Goal: Participate in discussion: Engage in conversation with other users on a specific topic

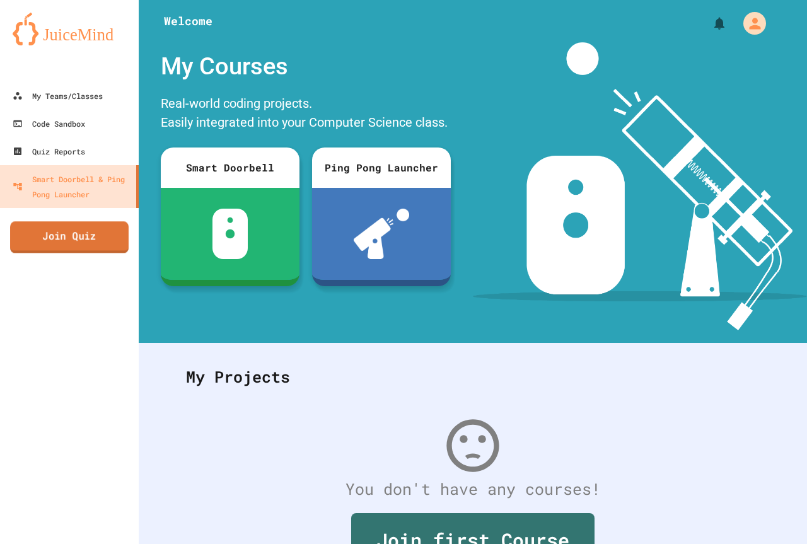
click at [42, 235] on link "Join Quiz" at bounding box center [69, 237] width 119 height 32
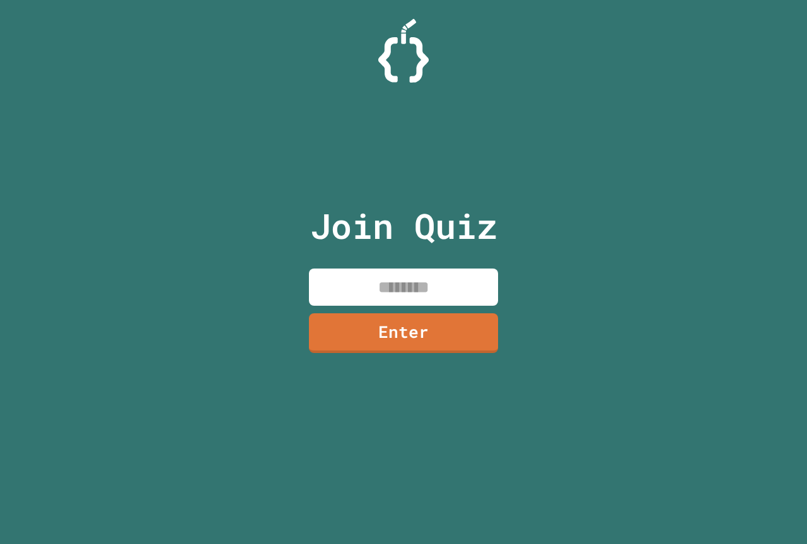
click at [408, 285] on input at bounding box center [403, 287] width 189 height 37
type input "********"
click at [441, 339] on link "Enter" at bounding box center [403, 333] width 191 height 42
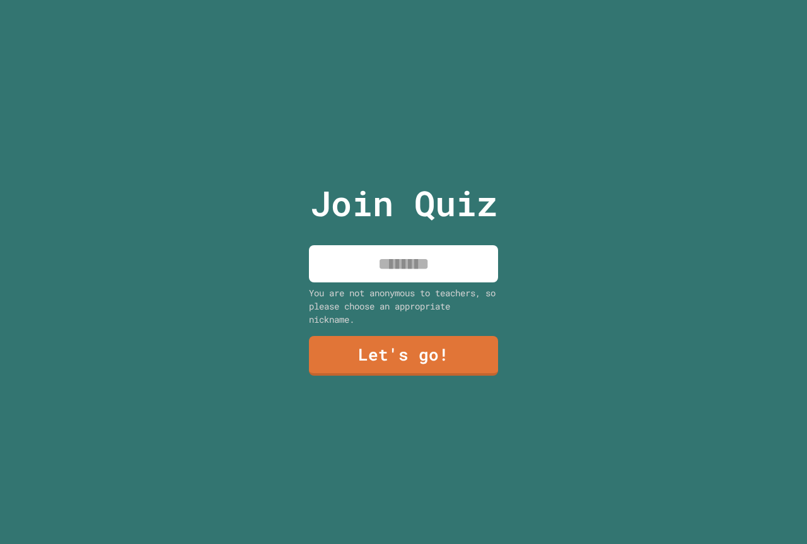
click at [426, 268] on input at bounding box center [403, 263] width 189 height 37
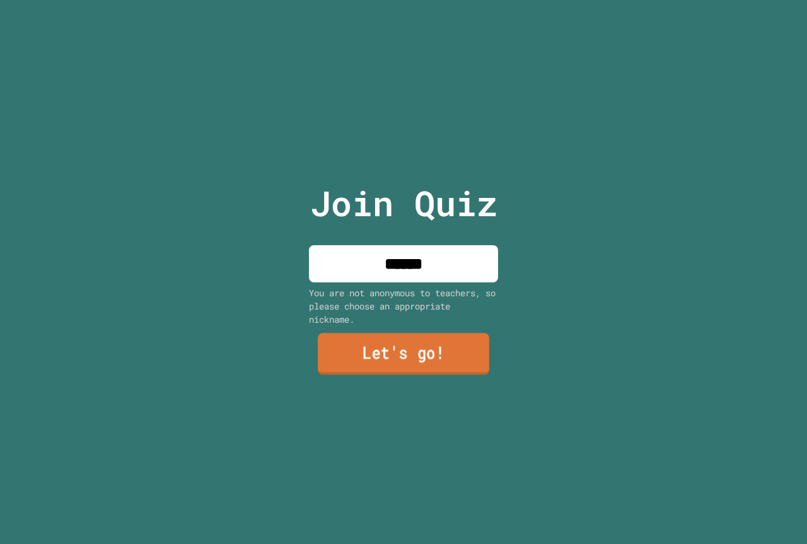
type input "******"
click at [435, 353] on link "Let's go!" at bounding box center [404, 355] width 172 height 42
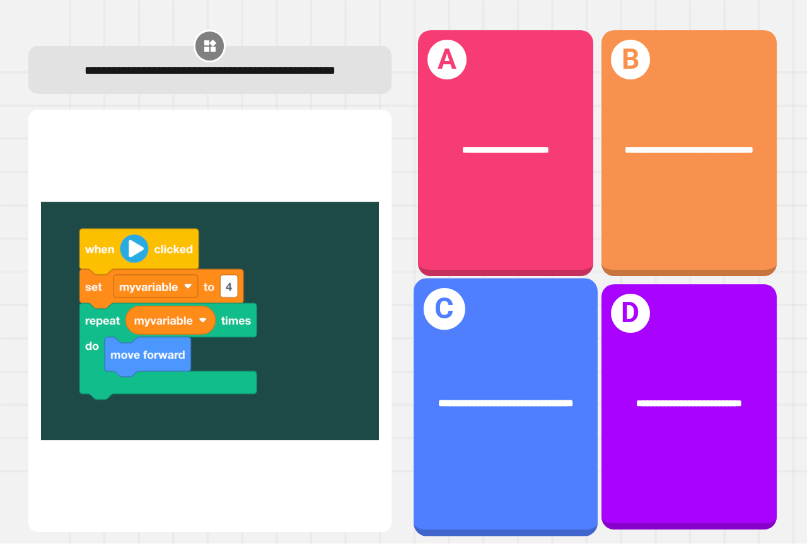
click at [465, 430] on div "**********" at bounding box center [506, 407] width 184 height 258
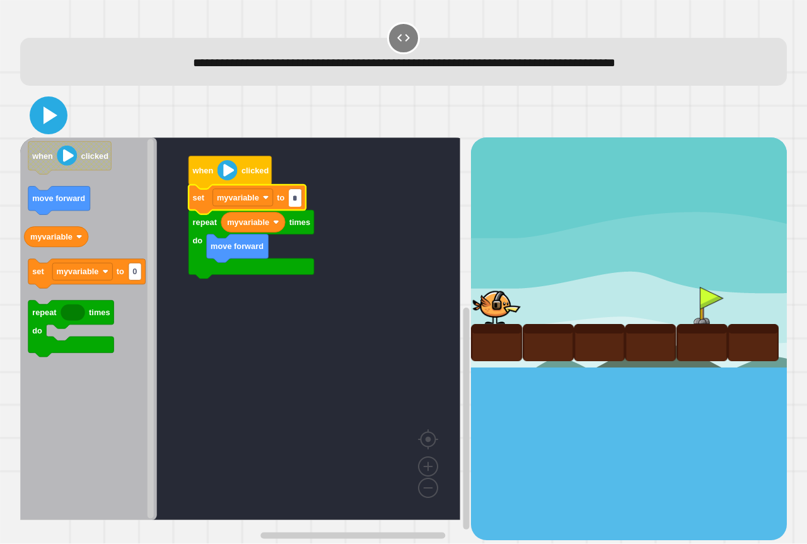
type input "*"
drag, startPoint x: 33, startPoint y: 114, endPoint x: 93, endPoint y: 144, distance: 66.9
click at [34, 114] on button at bounding box center [49, 116] width 38 height 38
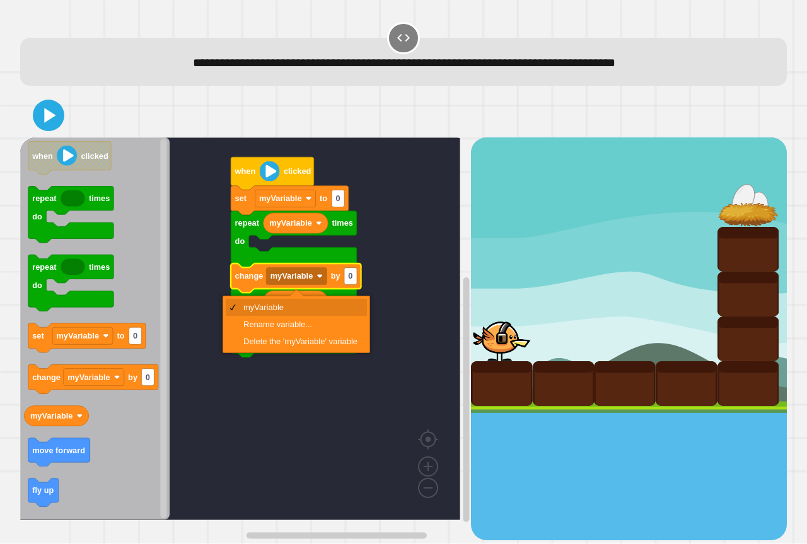
click at [308, 285] on rect "Blockly Workspace" at bounding box center [296, 276] width 61 height 17
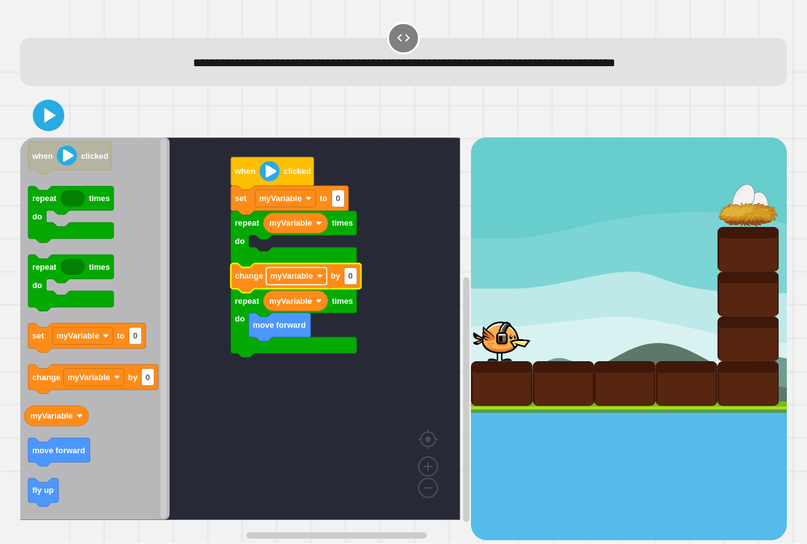
click at [313, 285] on rect "Blockly Workspace" at bounding box center [296, 276] width 61 height 17
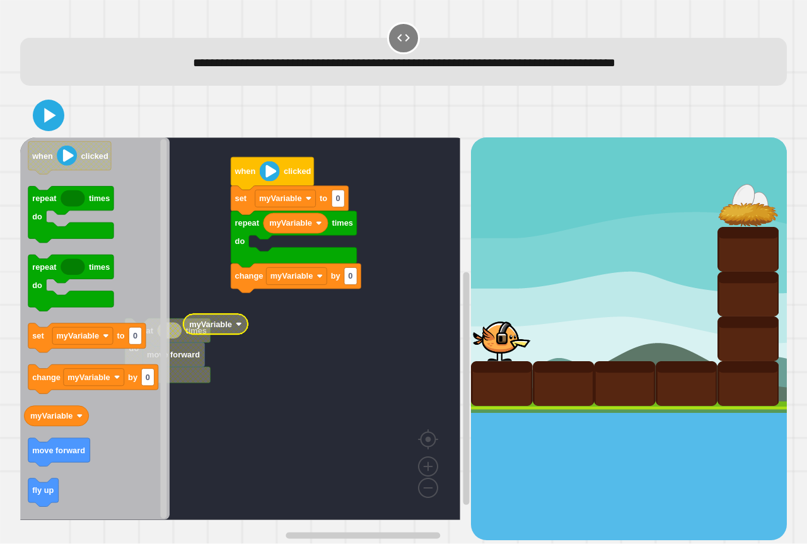
click at [264, 303] on rect "Blockly Workspace" at bounding box center [240, 328] width 440 height 383
drag, startPoint x: 1, startPoint y: 426, endPoint x: 47, endPoint y: 426, distance: 46.0
click at [47, 426] on div "**********" at bounding box center [403, 272] width 807 height 544
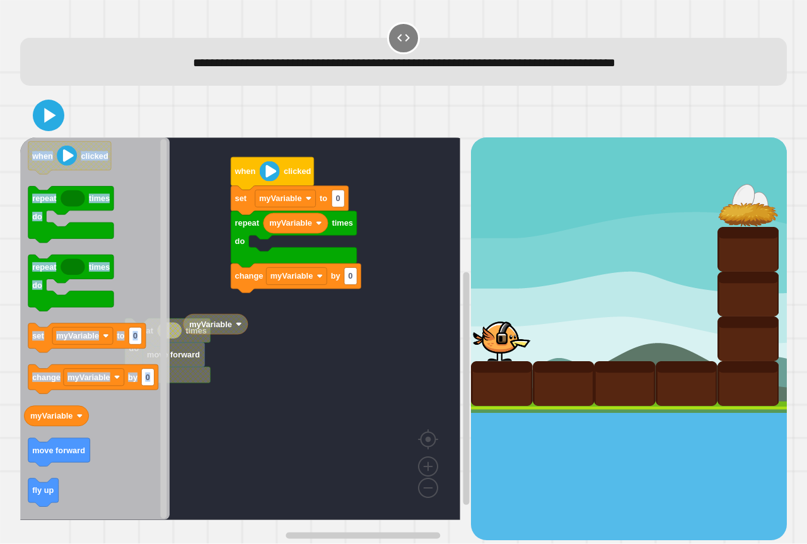
click at [78, 233] on div "when clicked set myVariable to 0 myVariable repeat times do change myVariable b…" at bounding box center [245, 338] width 451 height 402
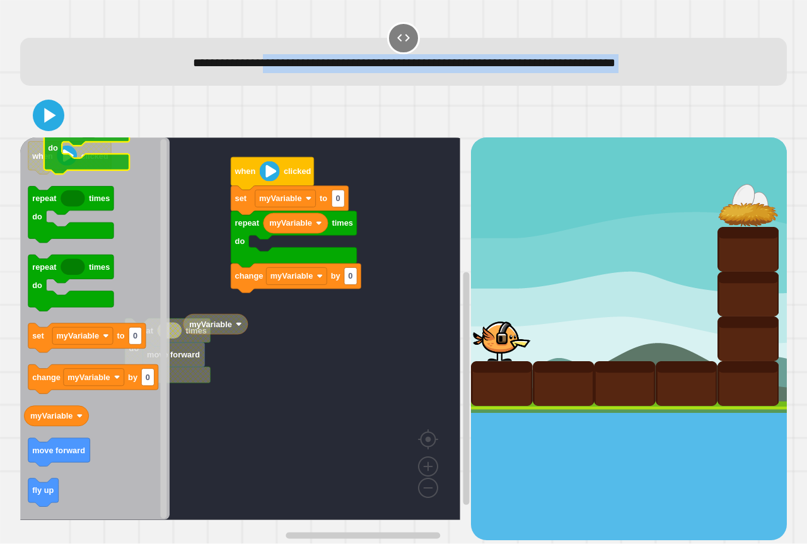
drag, startPoint x: 152, startPoint y: 109, endPoint x: 130, endPoint y: 135, distance: 34.0
click at [130, 135] on div "**********" at bounding box center [403, 280] width 775 height 528
click at [271, 144] on rect "Blockly Workspace" at bounding box center [240, 328] width 440 height 383
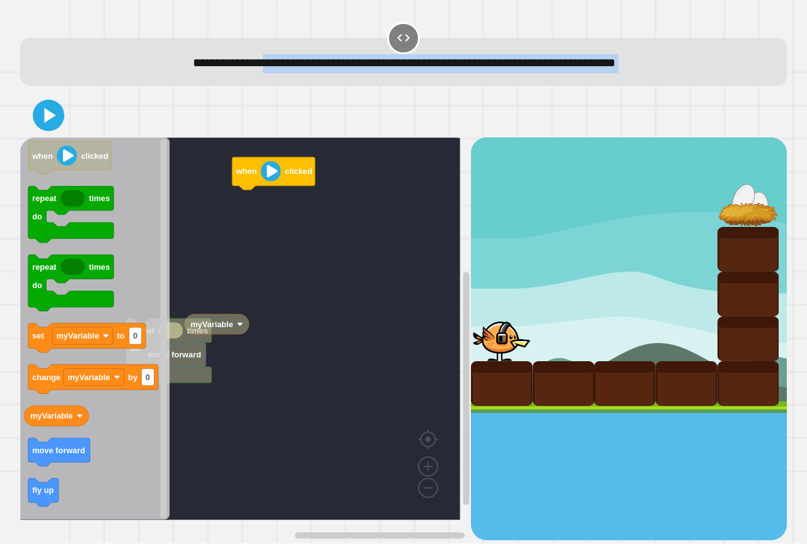
click at [323, 231] on rect "Blockly Workspace" at bounding box center [240, 328] width 440 height 383
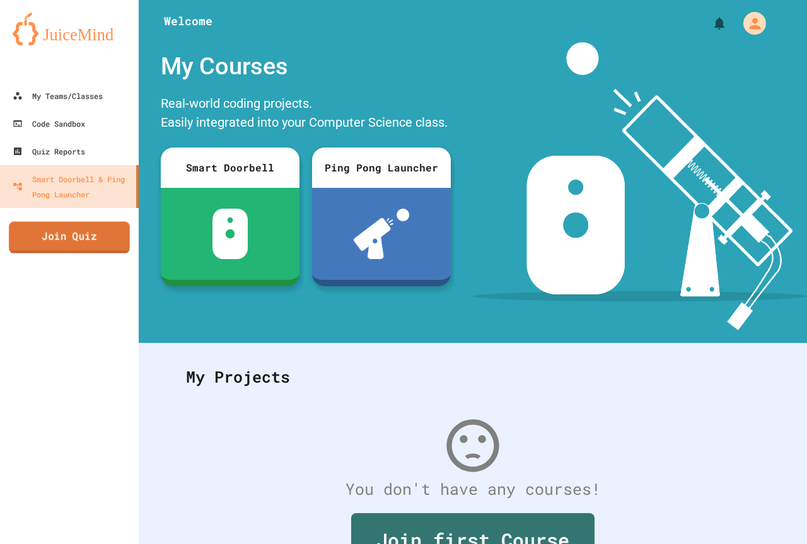
click at [76, 230] on link "Join Quiz" at bounding box center [69, 238] width 121 height 32
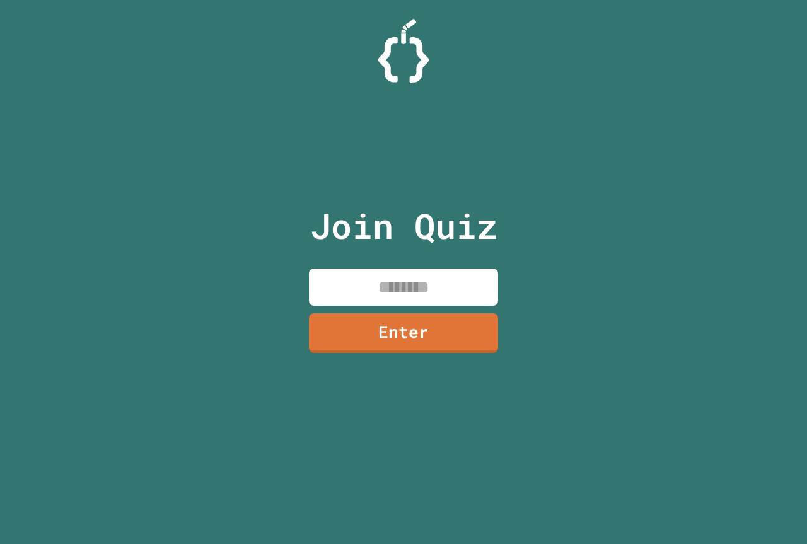
click at [409, 288] on input at bounding box center [403, 287] width 189 height 37
type input "********"
drag, startPoint x: 432, startPoint y: 310, endPoint x: 438, endPoint y: 317, distance: 9.0
click at [435, 313] on div "Join Quiz ******** Enter" at bounding box center [404, 272] width 213 height 481
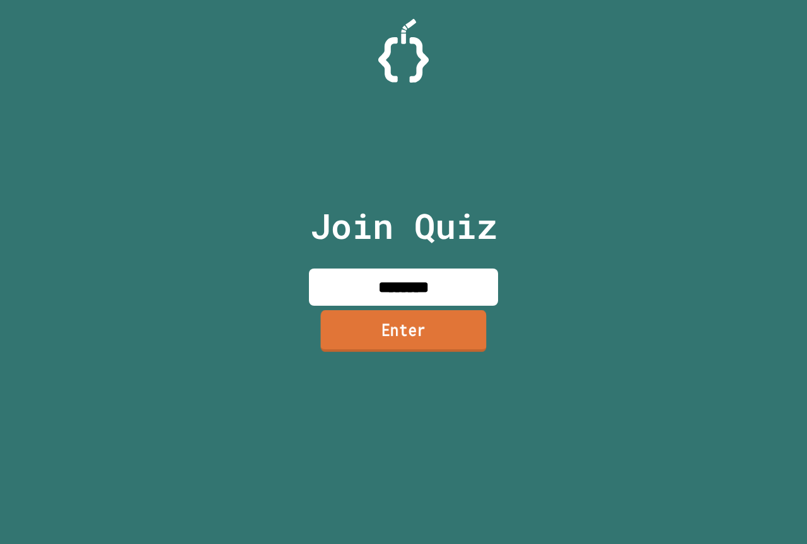
click at [440, 318] on link "Enter" at bounding box center [404, 331] width 166 height 42
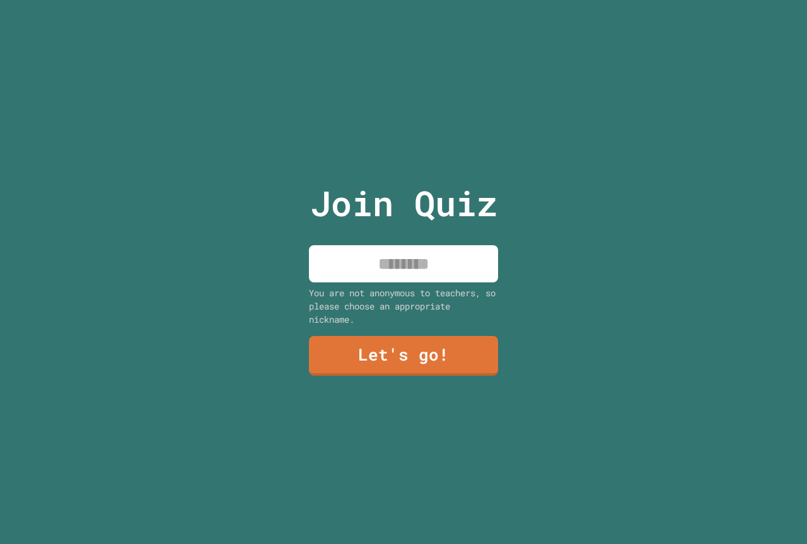
drag, startPoint x: 391, startPoint y: 269, endPoint x: 407, endPoint y: 327, distance: 59.5
click at [392, 270] on input at bounding box center [403, 263] width 189 height 37
type input "******"
click at [378, 349] on link "Let's go!" at bounding box center [403, 355] width 187 height 42
click at [404, 0] on div at bounding box center [404, 0] width 0 height 0
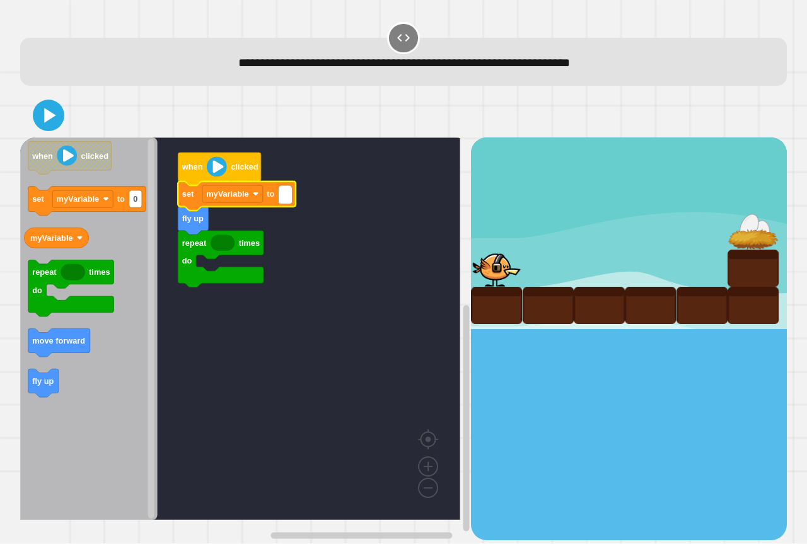
type input "*"
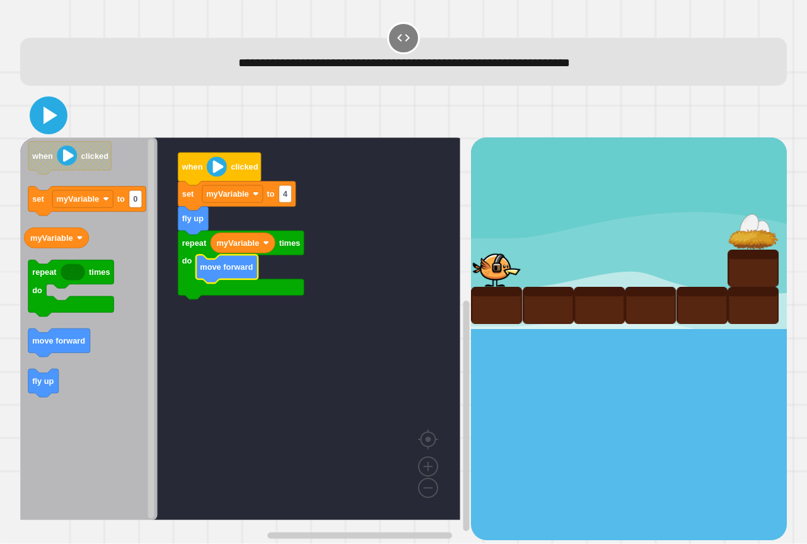
click at [48, 122] on icon at bounding box center [51, 116] width 14 height 18
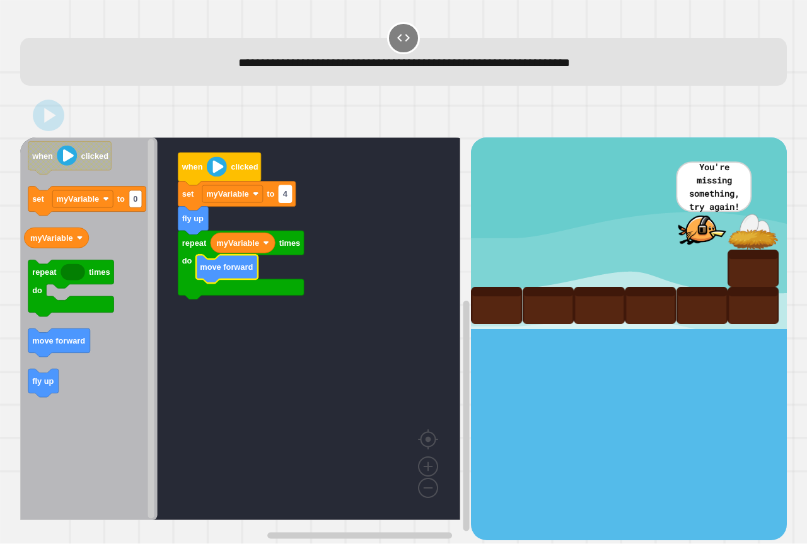
click at [286, 193] on text "4" at bounding box center [285, 194] width 5 height 9
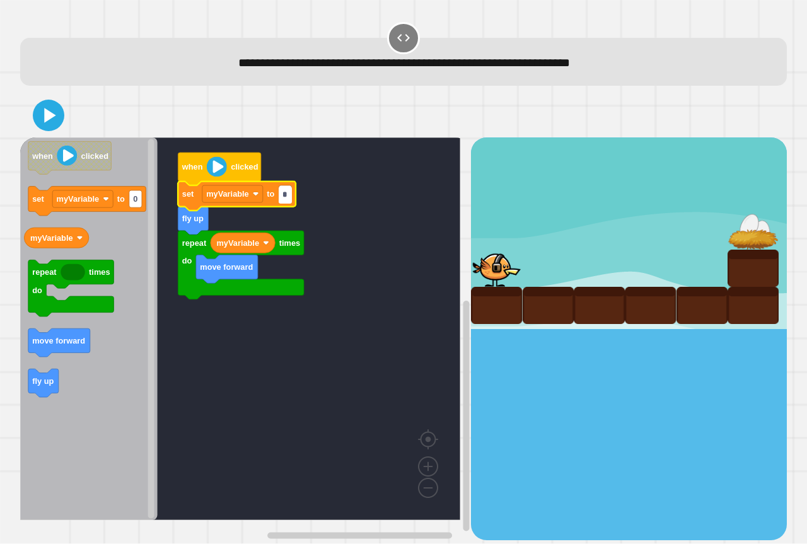
type input "*"
click at [39, 105] on div at bounding box center [403, 115] width 767 height 44
click at [49, 117] on icon at bounding box center [51, 116] width 14 height 18
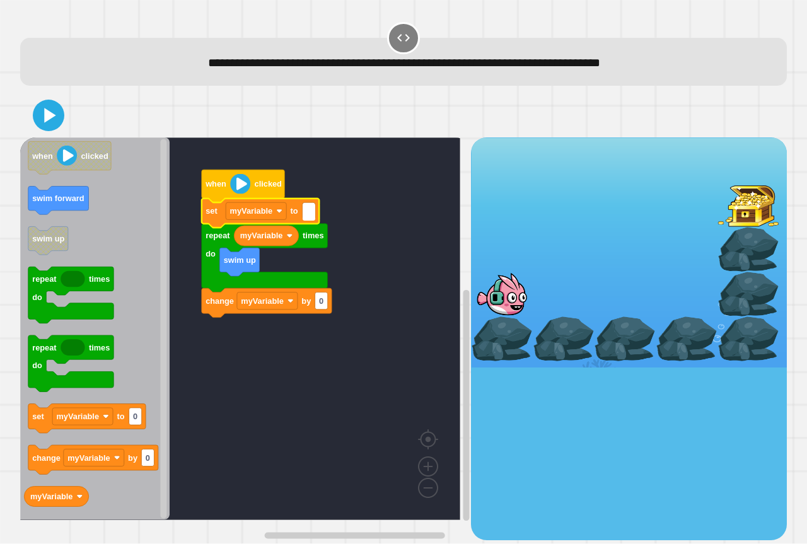
type input "*"
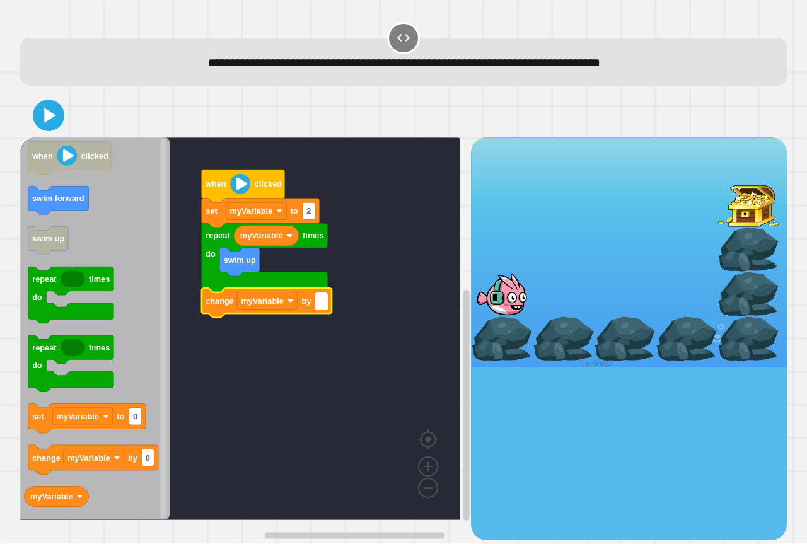
type input "*"
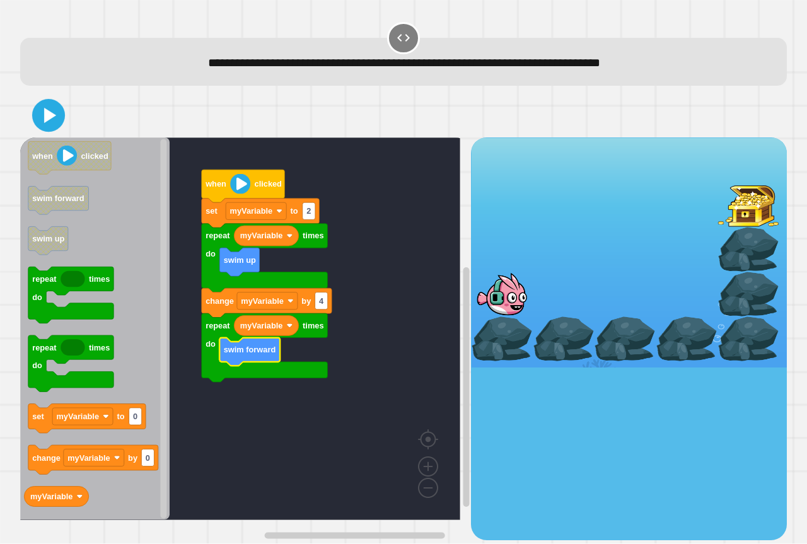
drag, startPoint x: 35, startPoint y: 113, endPoint x: 46, endPoint y: 114, distance: 10.7
click at [35, 114] on icon at bounding box center [48, 116] width 26 height 26
click at [324, 299] on text "4" at bounding box center [321, 300] width 5 height 9
type input "*"
click at [58, 114] on icon at bounding box center [48, 116] width 26 height 26
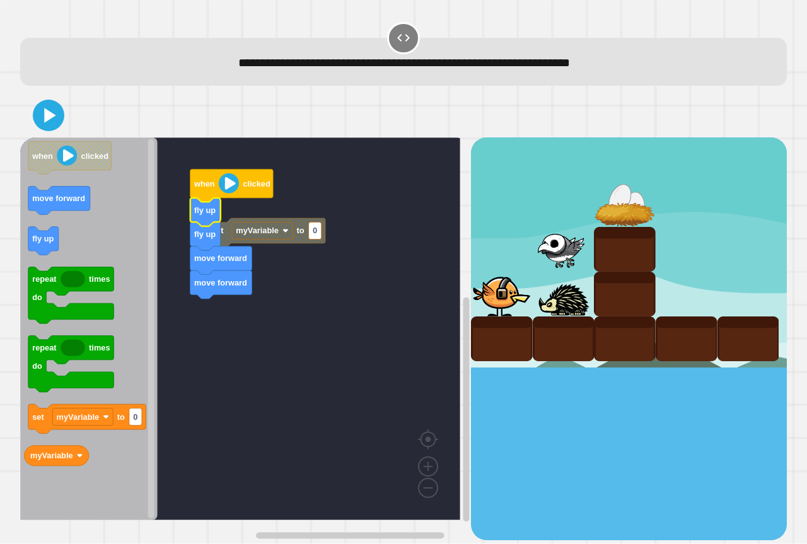
click at [42, 124] on icon at bounding box center [48, 115] width 25 height 25
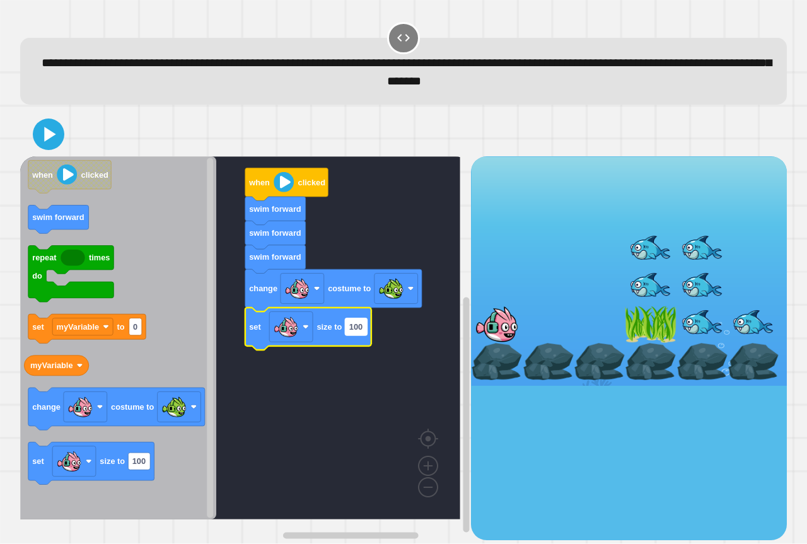
click at [351, 336] on rect "Blockly Workspace" at bounding box center [356, 327] width 22 height 17
type input "*"
click at [45, 142] on icon at bounding box center [50, 135] width 13 height 16
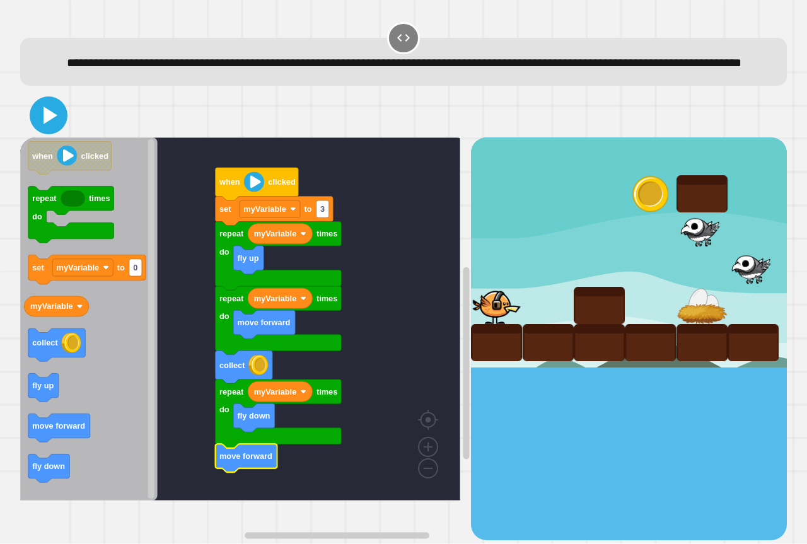
click at [48, 124] on icon at bounding box center [51, 116] width 14 height 18
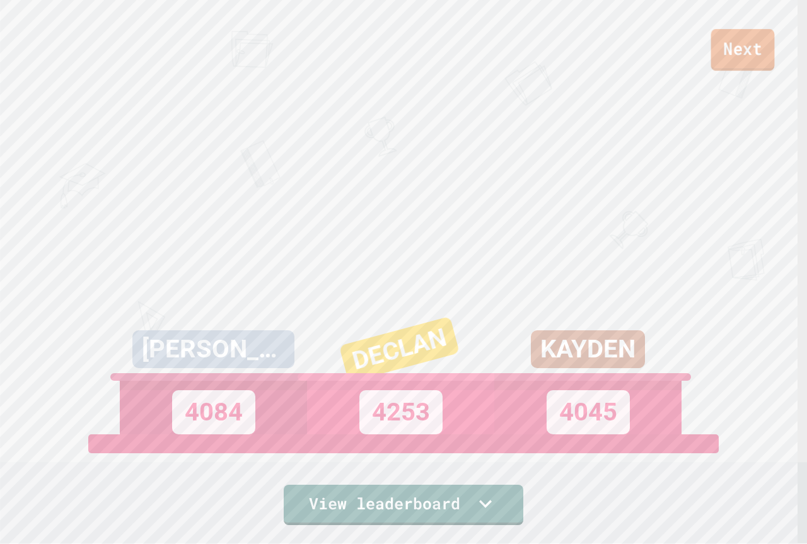
click at [724, 52] on link "Next" at bounding box center [743, 50] width 64 height 42
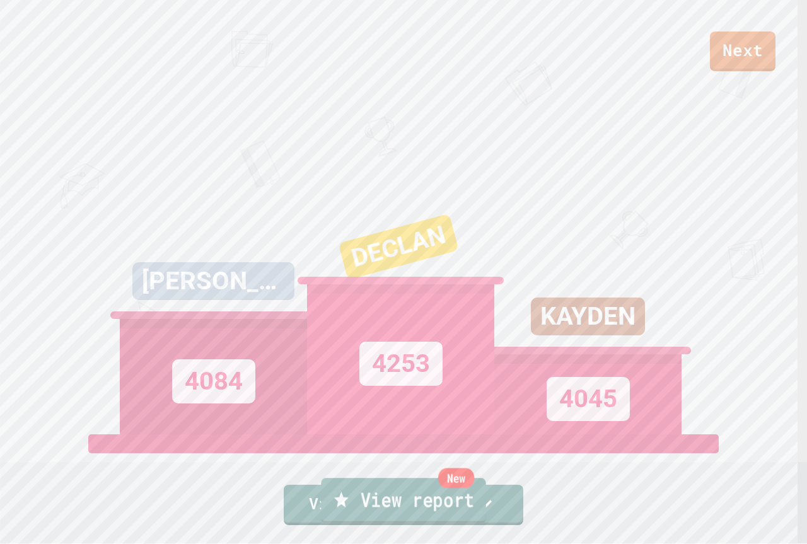
click at [408, 510] on link "New View report" at bounding box center [403, 500] width 165 height 45
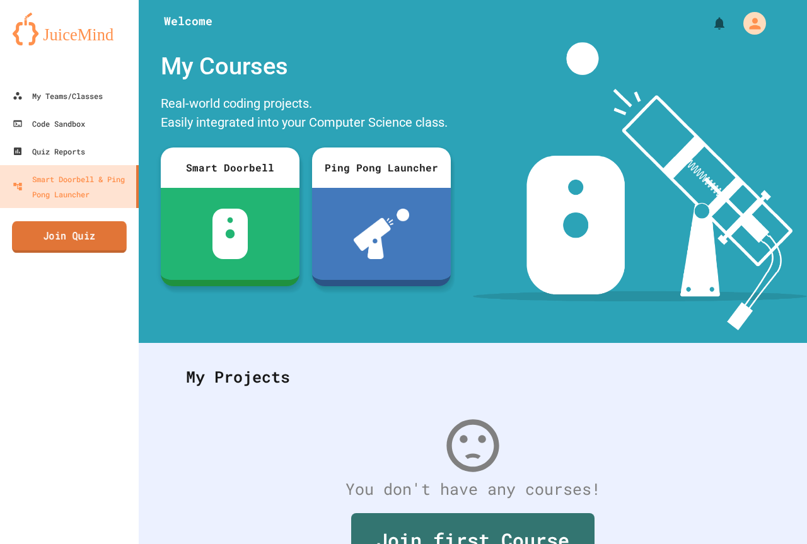
drag, startPoint x: 74, startPoint y: 219, endPoint x: 79, endPoint y: 226, distance: 8.1
click at [74, 221] on div "My Teams/Classes Code Sandbox Quiz Reports Smart Doorbell & Ping Pong Launcher …" at bounding box center [69, 272] width 139 height 544
click at [83, 242] on link "Join Quiz" at bounding box center [69, 238] width 127 height 32
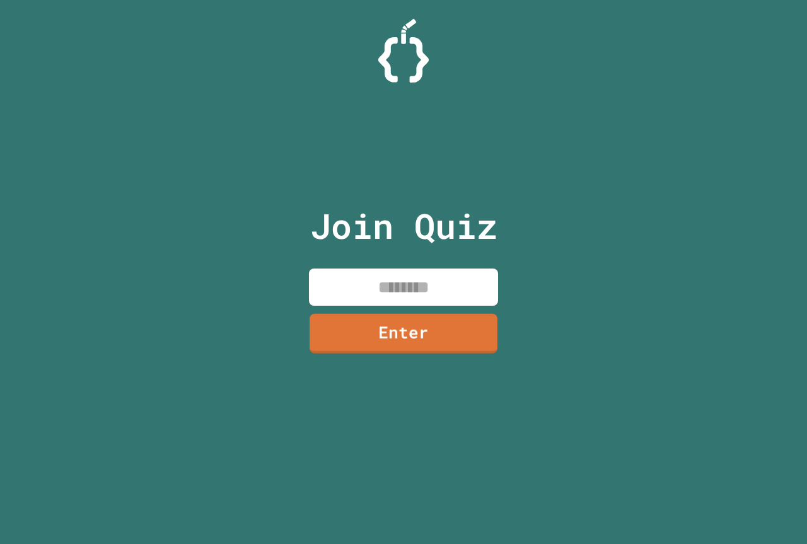
click at [446, 290] on input at bounding box center [403, 287] width 189 height 37
type input "********"
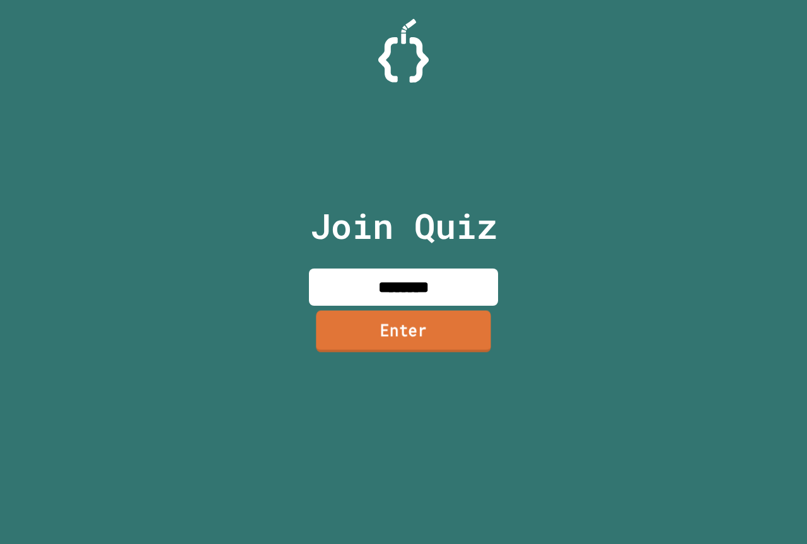
click at [429, 340] on link "Enter" at bounding box center [403, 331] width 175 height 42
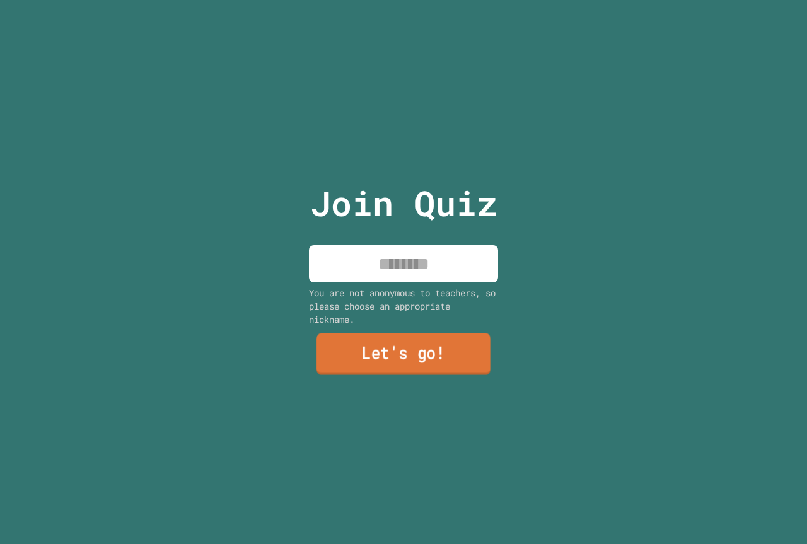
click at [414, 348] on link "Let's go!" at bounding box center [404, 355] width 174 height 42
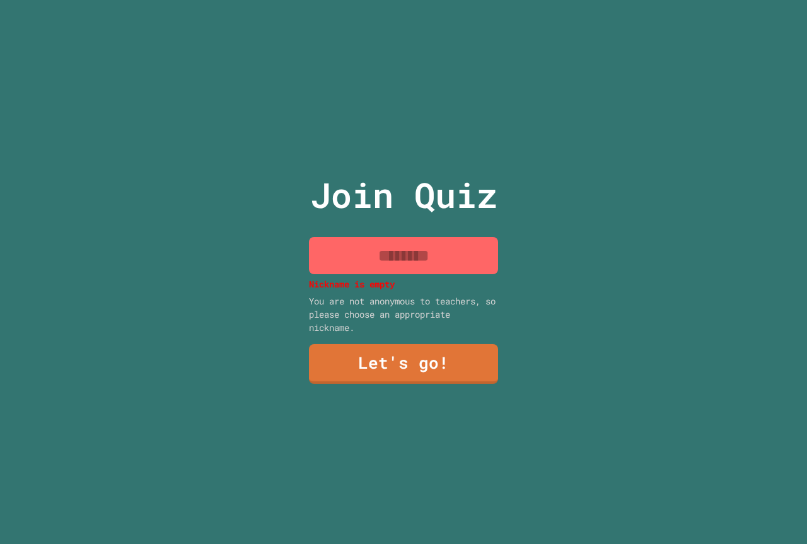
click at [397, 245] on input at bounding box center [403, 255] width 189 height 37
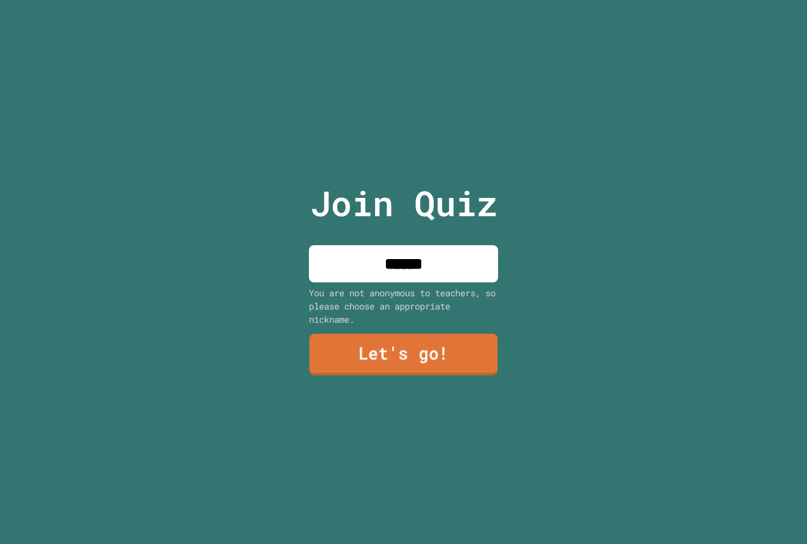
type input "******"
click at [384, 337] on link "Let's go!" at bounding box center [404, 355] width 189 height 42
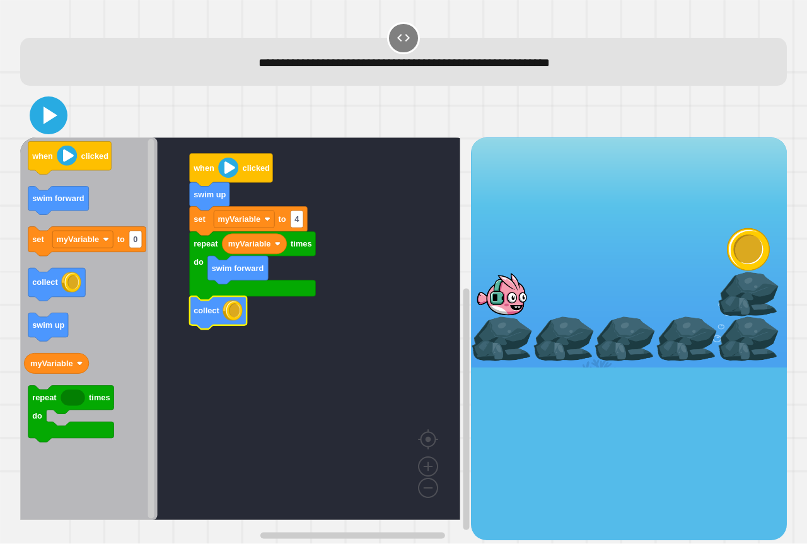
click at [47, 124] on icon at bounding box center [48, 115] width 30 height 30
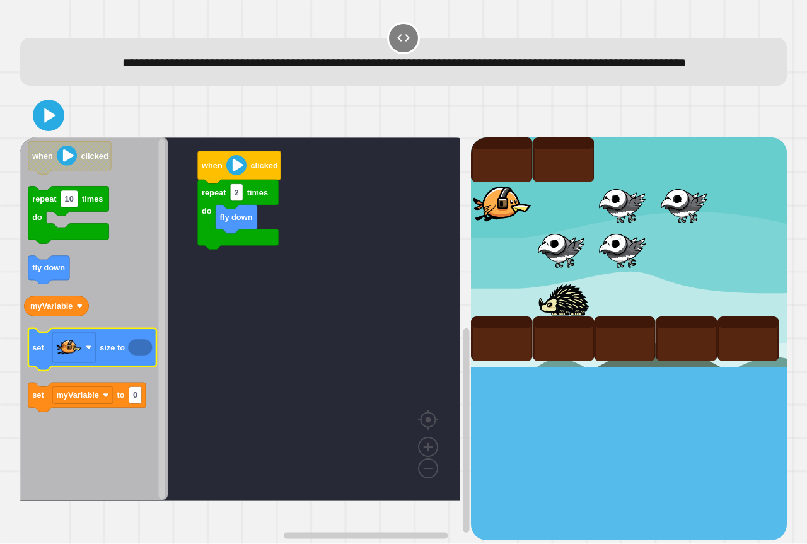
click at [60, 364] on g "set size to" at bounding box center [92, 350] width 128 height 42
click at [50, 371] on icon "Blockly Workspace" at bounding box center [92, 350] width 128 height 42
click at [55, 371] on g "set size to" at bounding box center [92, 350] width 128 height 42
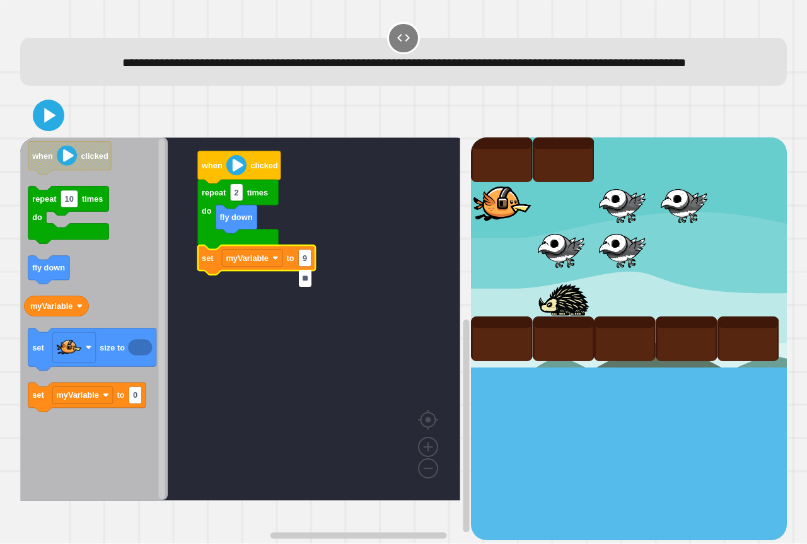
type input "***"
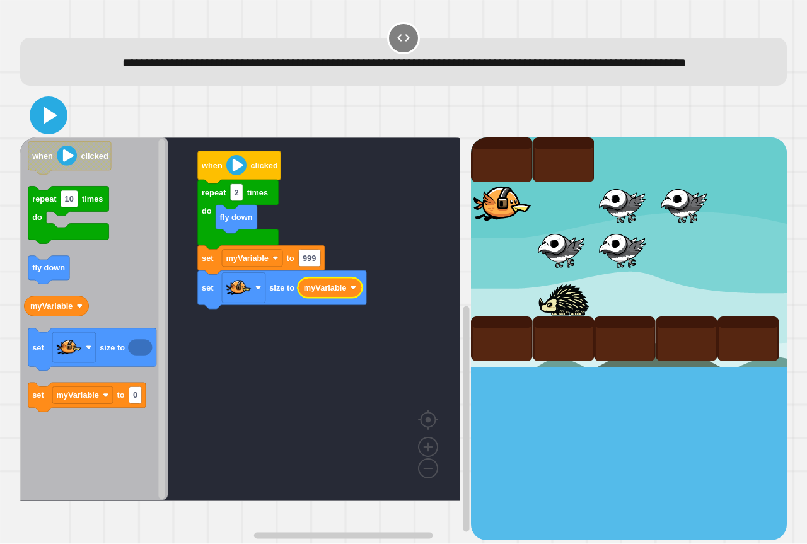
click at [50, 124] on icon at bounding box center [51, 116] width 14 height 18
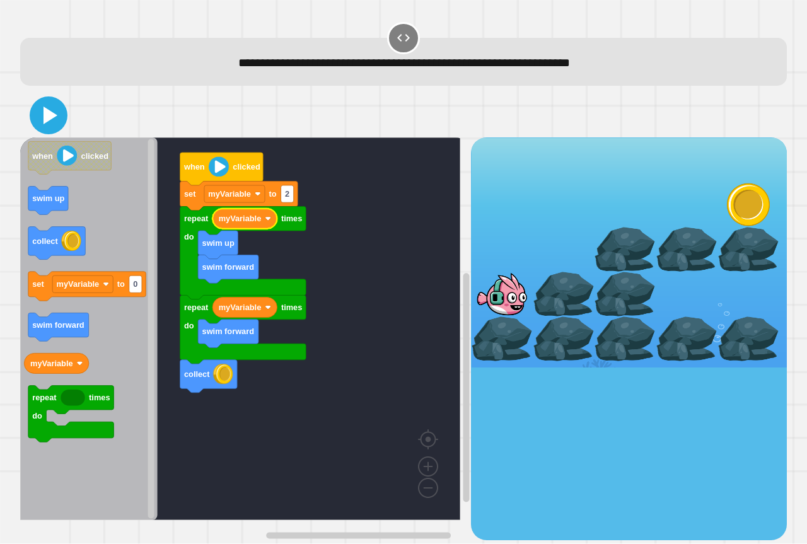
click at [49, 112] on icon at bounding box center [51, 116] width 14 height 18
click at [66, 148] on div "repeat times do swim up swim forward collect repeat times do swim forward myVar…" at bounding box center [403, 316] width 767 height 447
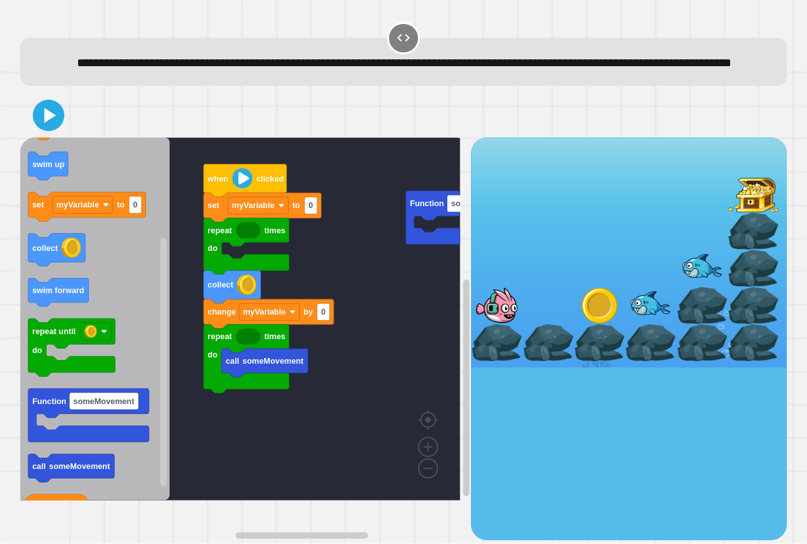
click at [163, 320] on div "call someMovement repeat times do change myVariable by 0 collect repeat times d…" at bounding box center [245, 338] width 451 height 402
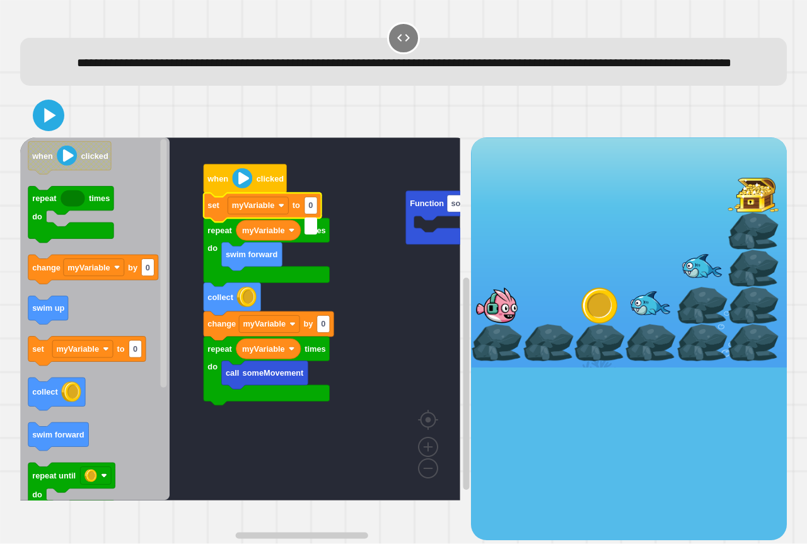
type input "*"
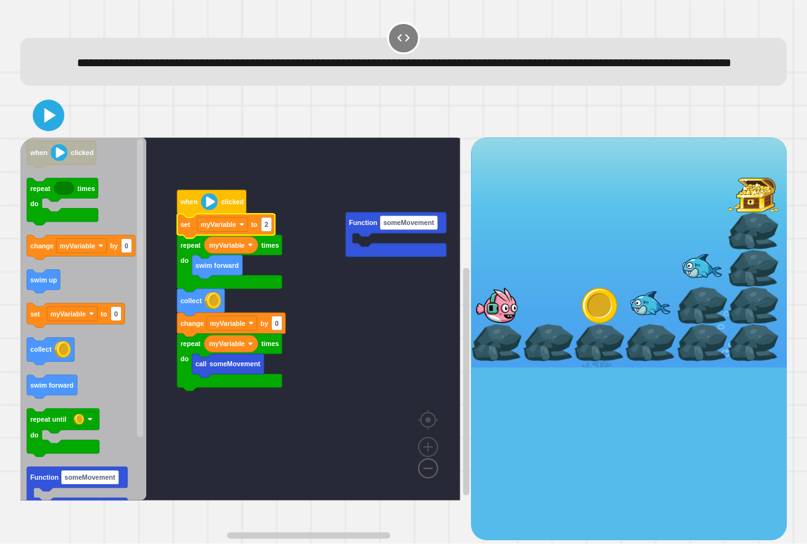
click at [428, 479] on image "Blockly Workspace" at bounding box center [408, 440] width 61 height 78
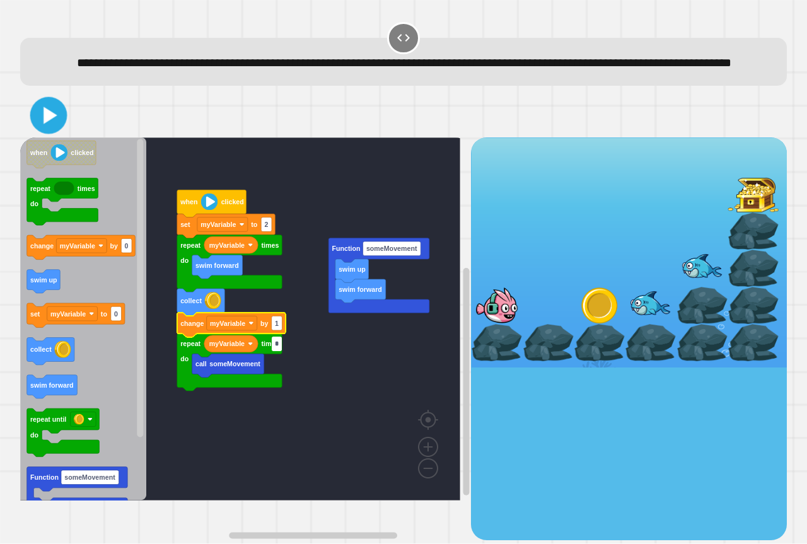
type input "*"
click at [53, 124] on icon at bounding box center [51, 115] width 14 height 17
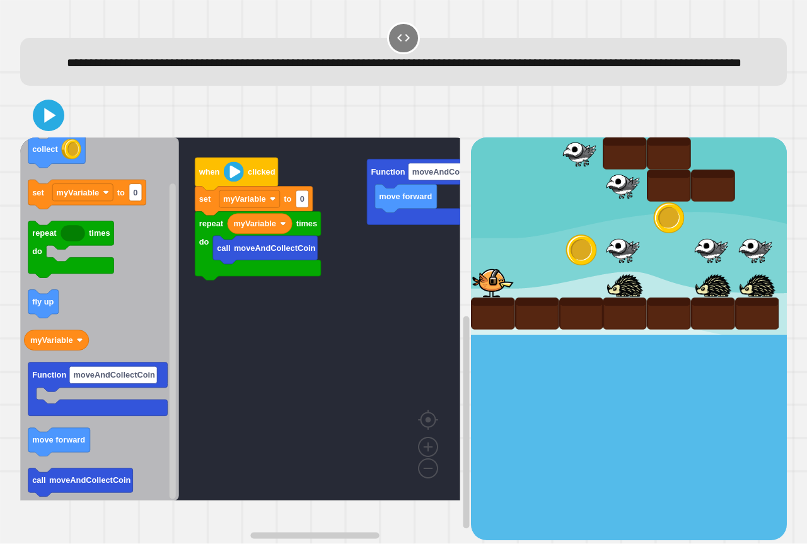
click at [363, 312] on div "call moveAndCollectCoin repeat times do myVariable set myVariable to 0 when cli…" at bounding box center [245, 338] width 451 height 402
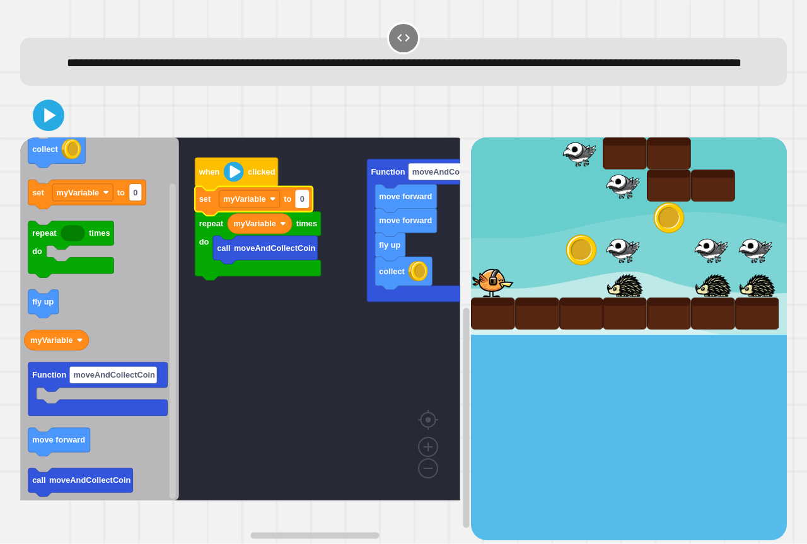
click at [305, 208] on rect "Blockly Workspace" at bounding box center [302, 198] width 13 height 17
type input "*"
click at [73, 445] on text "move forward" at bounding box center [58, 440] width 53 height 9
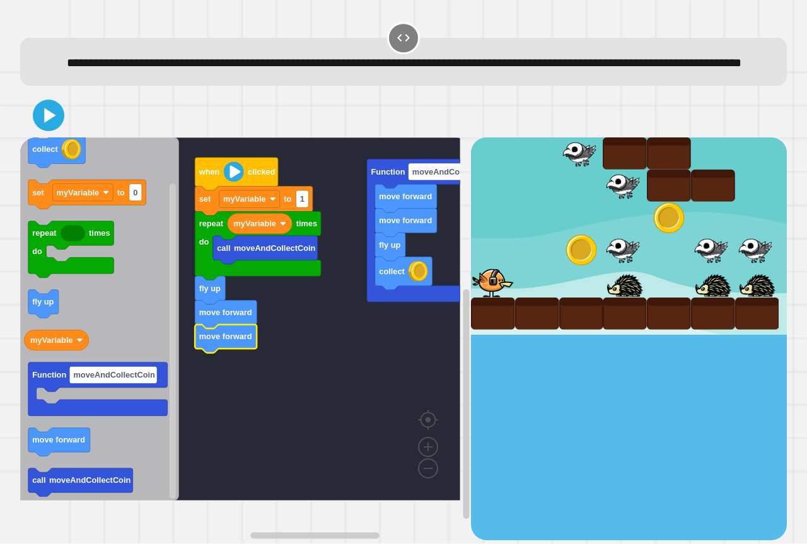
drag, startPoint x: 45, startPoint y: 153, endPoint x: 55, endPoint y: 167, distance: 16.8
click at [52, 165] on div "Function moveAndCollectCoin move forward move forward fly up collect when click…" at bounding box center [403, 316] width 767 height 447
click at [52, 124] on icon at bounding box center [50, 115] width 13 height 16
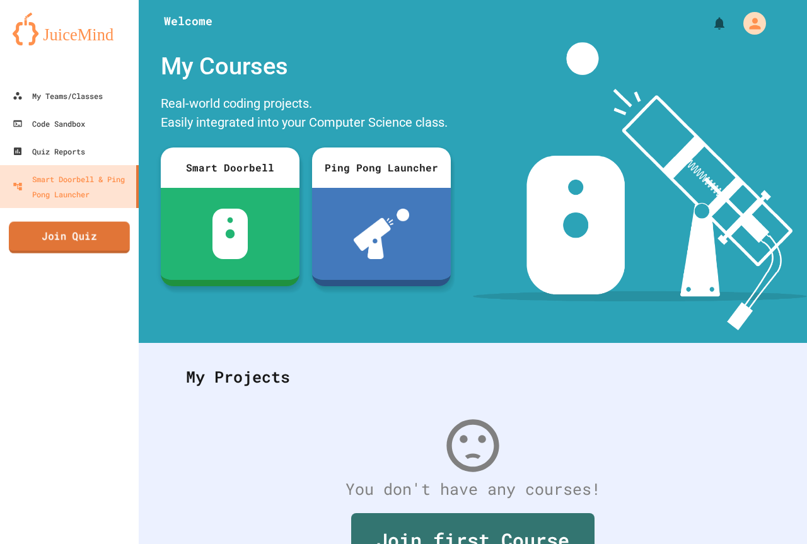
click at [97, 249] on link "Join Quiz" at bounding box center [69, 238] width 121 height 32
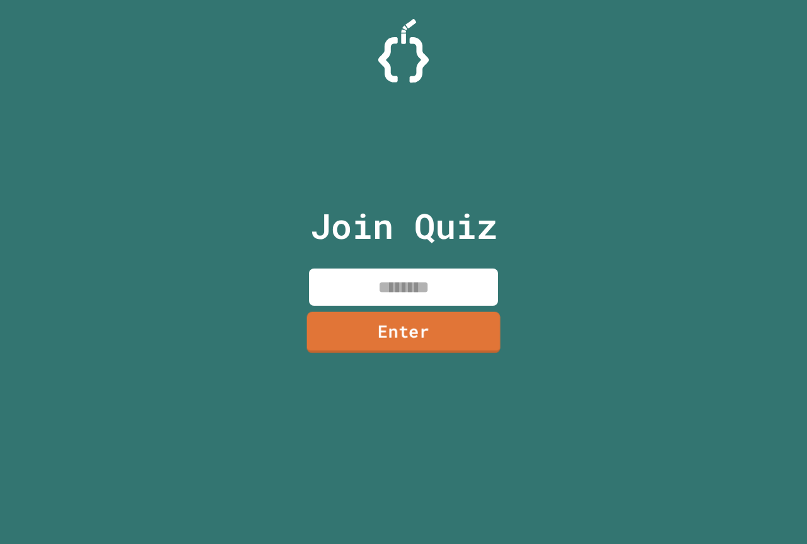
click at [413, 263] on div "Join Quiz Enter" at bounding box center [404, 272] width 213 height 481
drag, startPoint x: 414, startPoint y: 266, endPoint x: 415, endPoint y: 275, distance: 8.9
click at [414, 271] on div "Join Quiz Enter" at bounding box center [404, 272] width 213 height 481
click at [416, 280] on input at bounding box center [403, 287] width 189 height 37
type input "********"
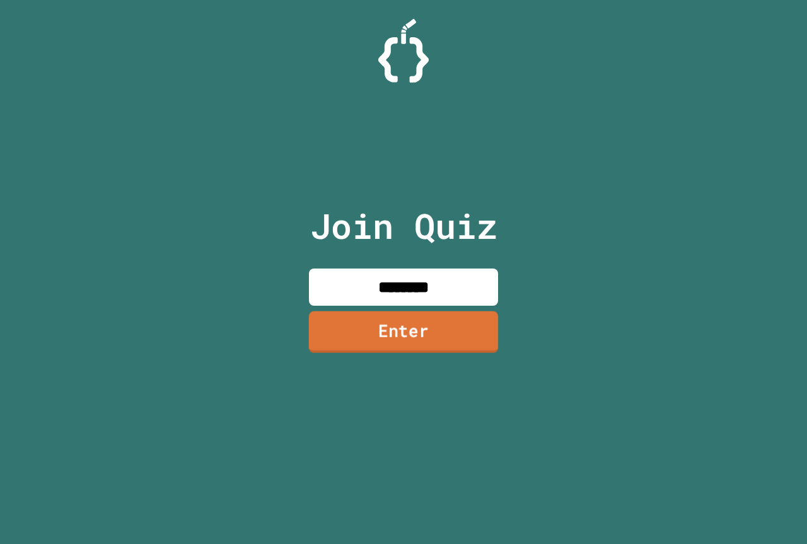
click at [399, 339] on link "Enter" at bounding box center [403, 332] width 189 height 42
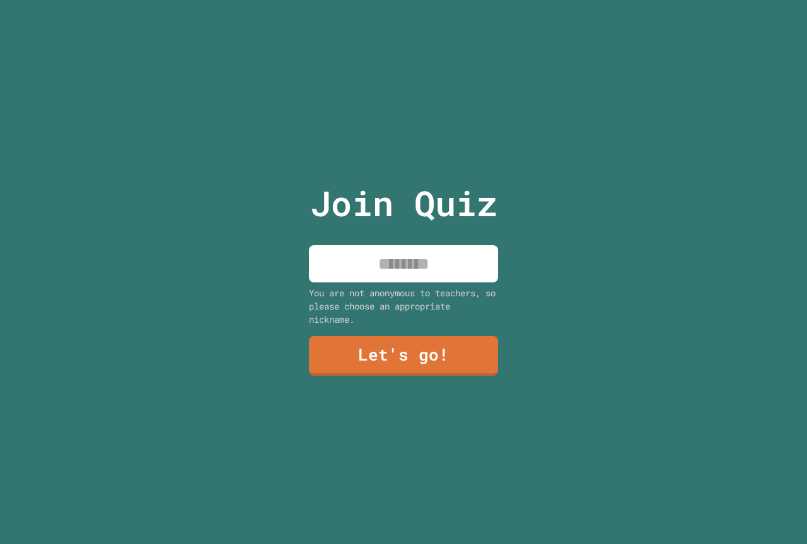
click at [389, 251] on input at bounding box center [403, 263] width 189 height 37
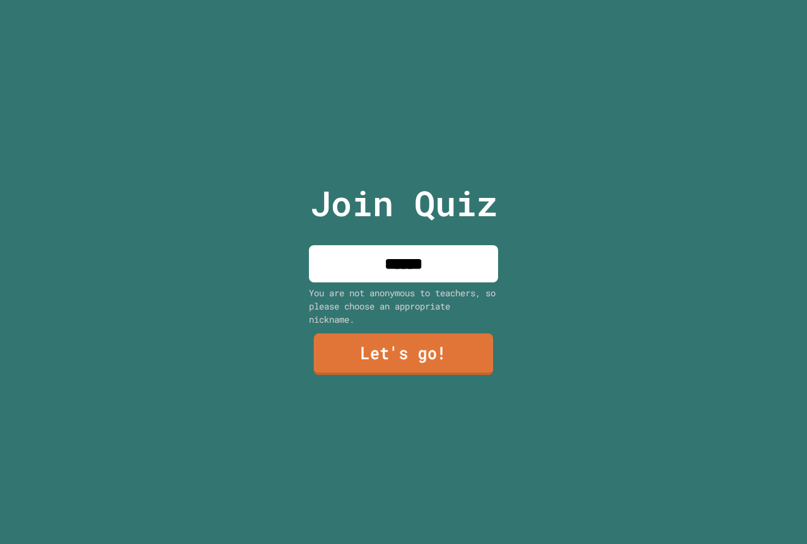
type input "******"
click at [377, 358] on link "Let's go!" at bounding box center [403, 355] width 183 height 42
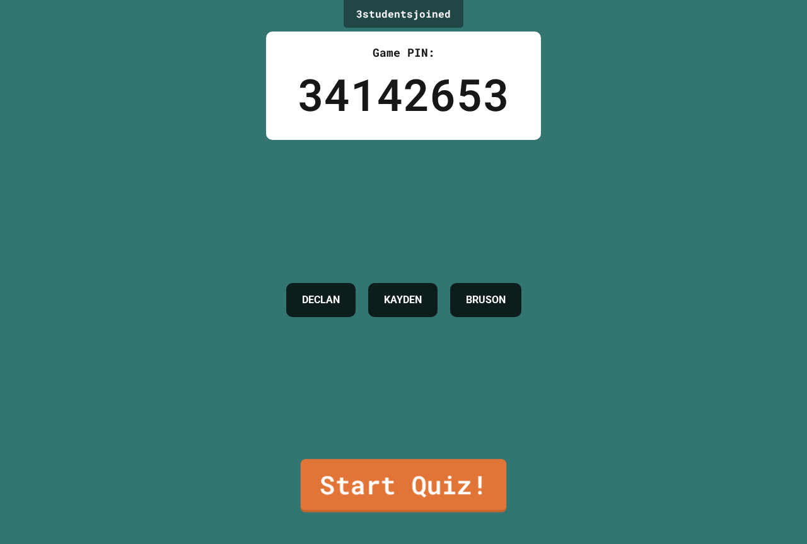
click at [393, 467] on link "Start Quiz!" at bounding box center [404, 486] width 206 height 54
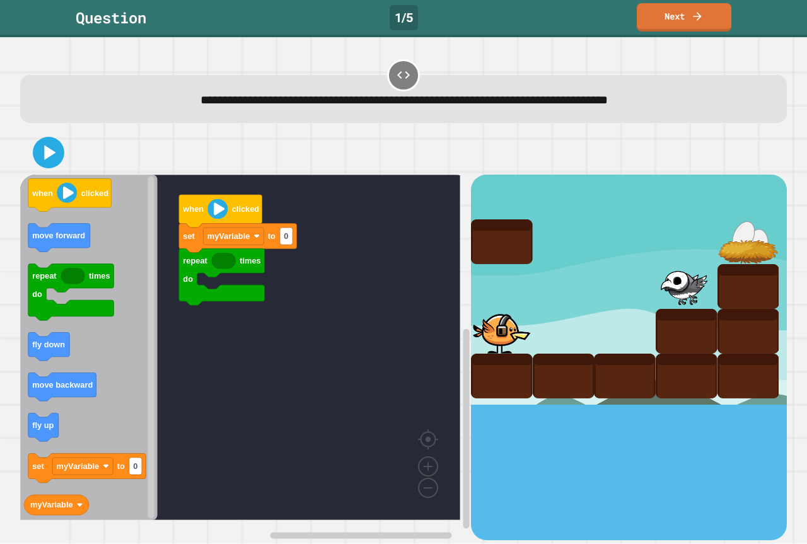
drag, startPoint x: 251, startPoint y: 158, endPoint x: 269, endPoint y: 190, distance: 36.7
click at [269, 190] on div "repeat times do set myVariable to 0 when clicked when clicked move forward repe…" at bounding box center [403, 335] width 767 height 409
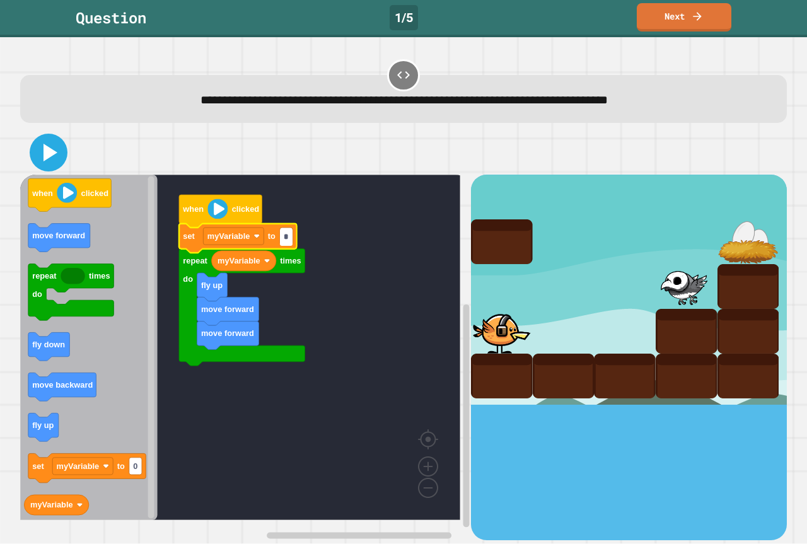
type input "*"
drag, startPoint x: 49, startPoint y: 151, endPoint x: 59, endPoint y: 148, distance: 10.8
click at [49, 149] on icon at bounding box center [51, 153] width 14 height 18
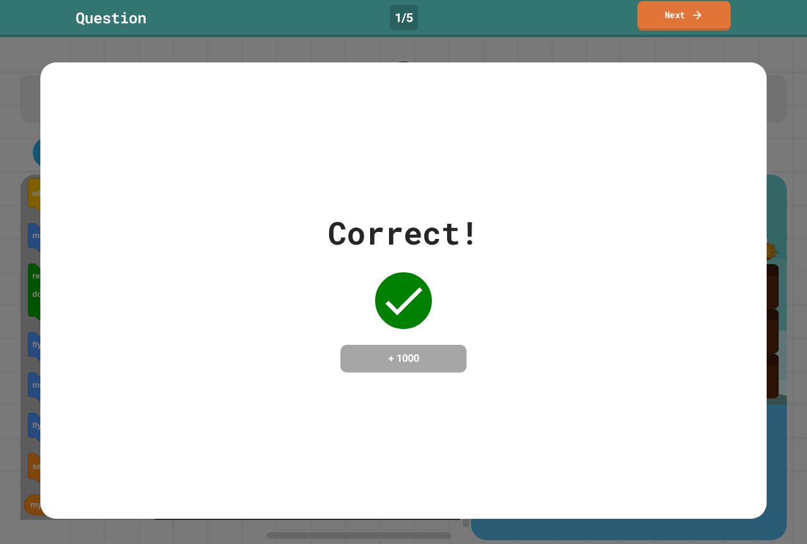
click at [671, 9] on link "Next" at bounding box center [684, 16] width 93 height 30
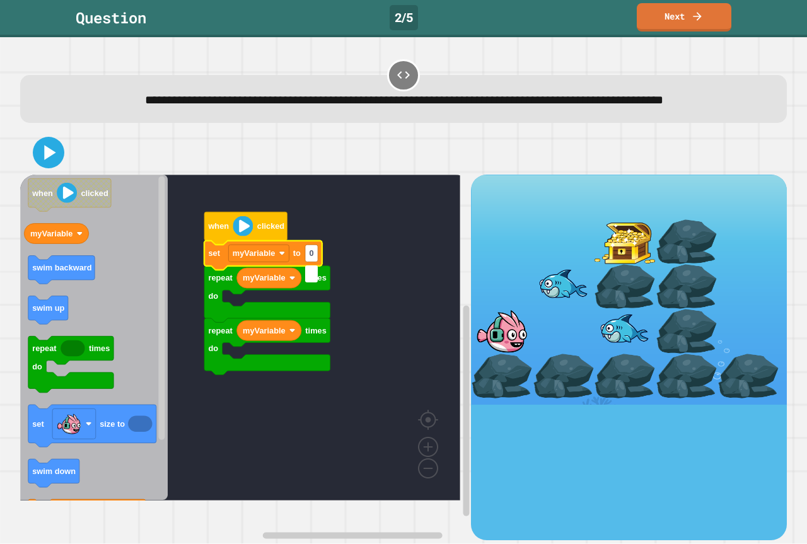
type input "*"
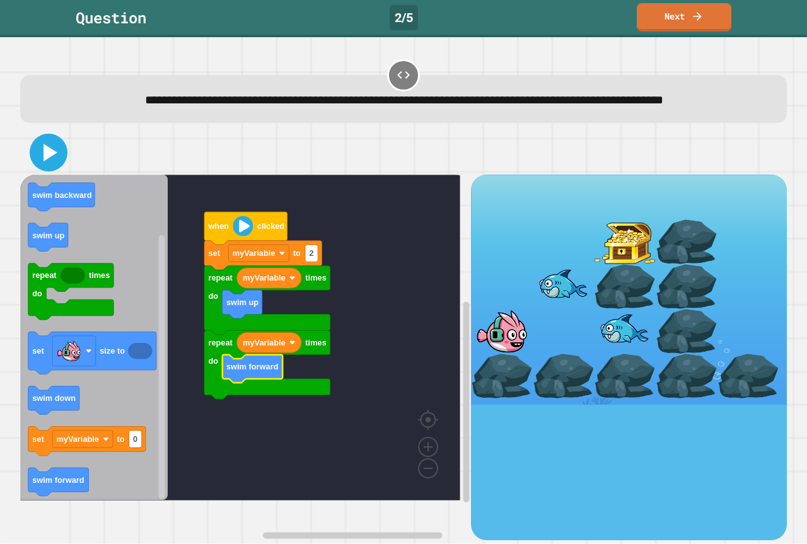
click at [41, 168] on icon at bounding box center [48, 152] width 30 height 30
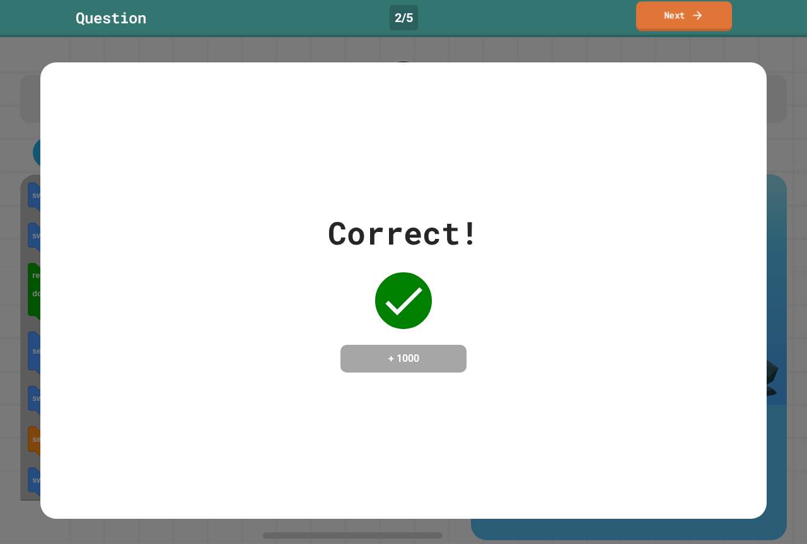
click at [680, 14] on link "Next" at bounding box center [684, 16] width 96 height 30
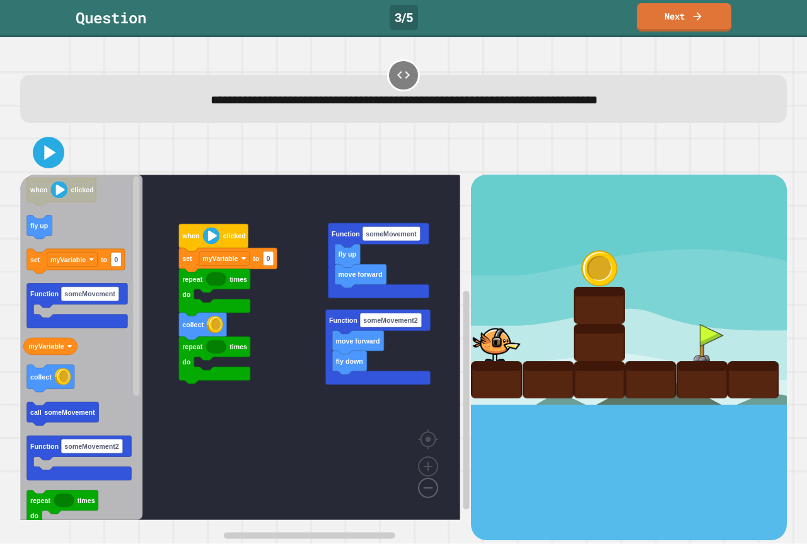
click at [426, 491] on image "Blockly Workspace" at bounding box center [408, 459] width 61 height 78
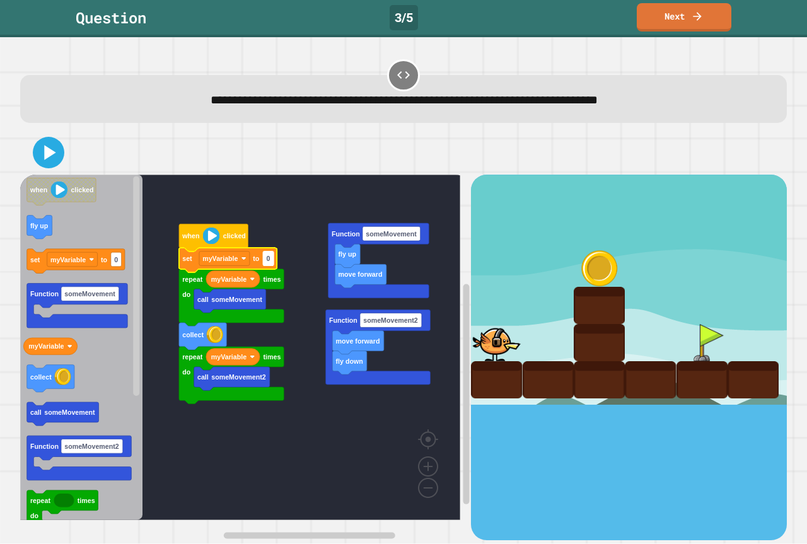
click at [272, 263] on rect "Blockly Workspace" at bounding box center [268, 259] width 11 height 15
type input "*"
click at [52, 161] on icon at bounding box center [49, 153] width 30 height 30
click at [271, 256] on input "*" at bounding box center [268, 259] width 11 height 15
type input "*"
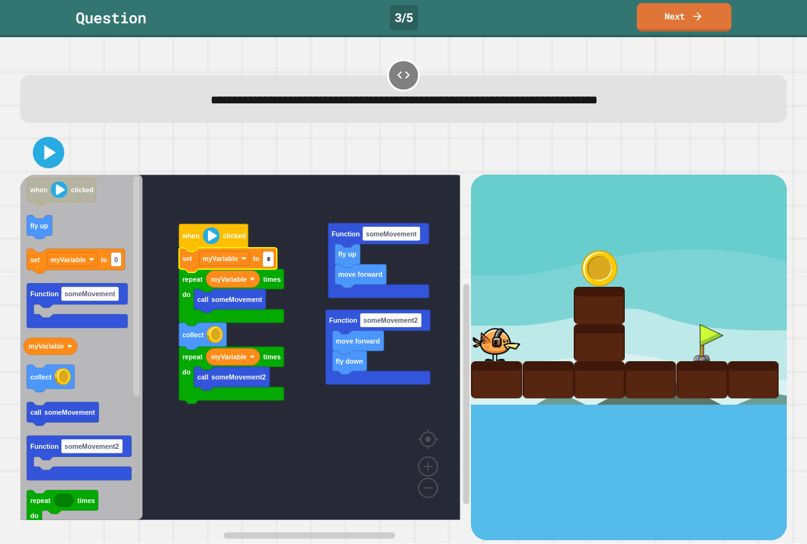
drag, startPoint x: 33, startPoint y: 141, endPoint x: 49, endPoint y: 145, distance: 16.2
click at [37, 143] on div at bounding box center [403, 153] width 767 height 44
click at [49, 145] on icon at bounding box center [48, 152] width 30 height 30
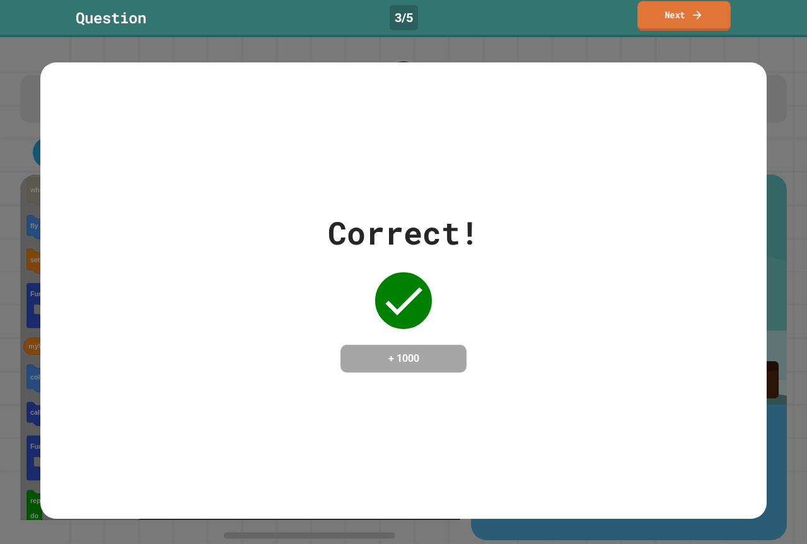
click at [676, 6] on link "Next" at bounding box center [684, 16] width 93 height 30
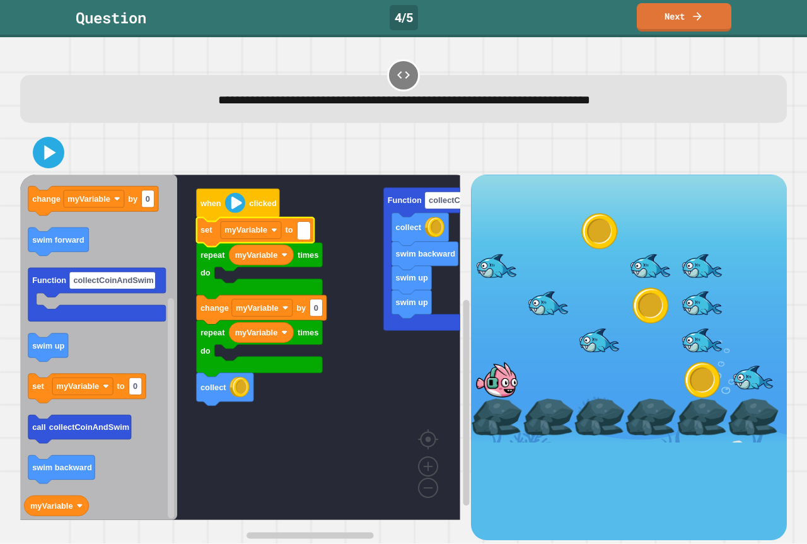
type input "*"
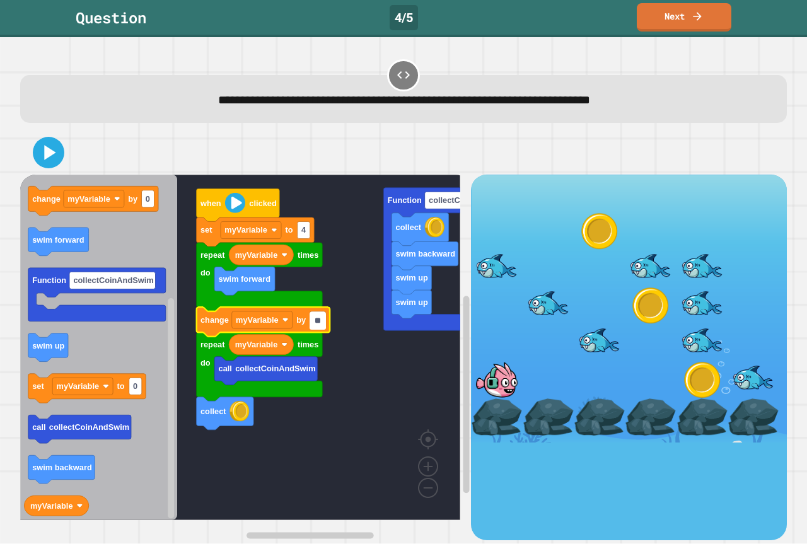
type input "**"
drag, startPoint x: 38, startPoint y: 149, endPoint x: 42, endPoint y: 156, distance: 8.8
click at [38, 149] on icon at bounding box center [48, 152] width 30 height 30
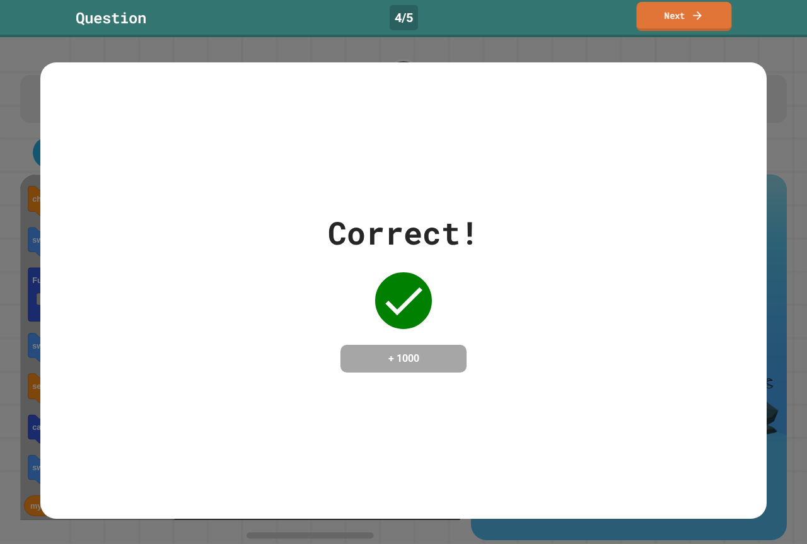
click at [712, 23] on link "Next" at bounding box center [684, 16] width 95 height 29
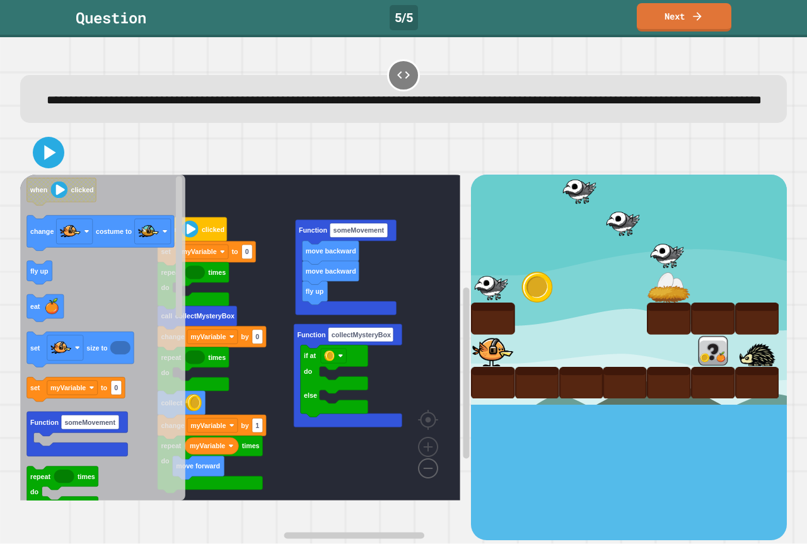
click at [435, 479] on image "Blockly Workspace" at bounding box center [408, 440] width 61 height 78
click at [374, 422] on rect "Blockly Workspace" at bounding box center [240, 338] width 440 height 326
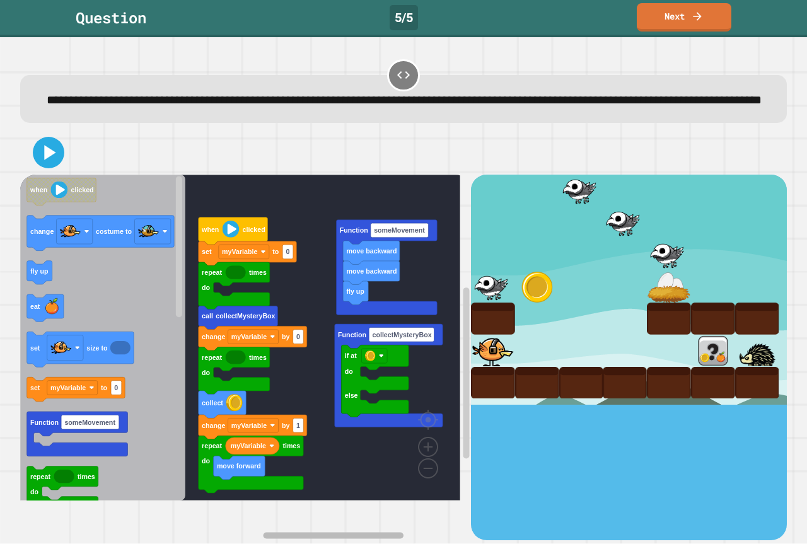
click at [344, 525] on div "**********" at bounding box center [403, 299] width 775 height 491
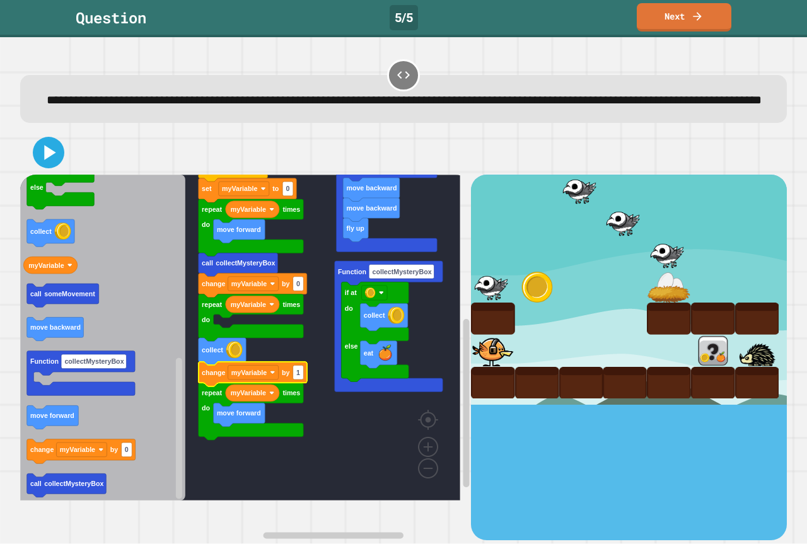
click at [301, 377] on rect "Blockly Workspace" at bounding box center [240, 338] width 440 height 326
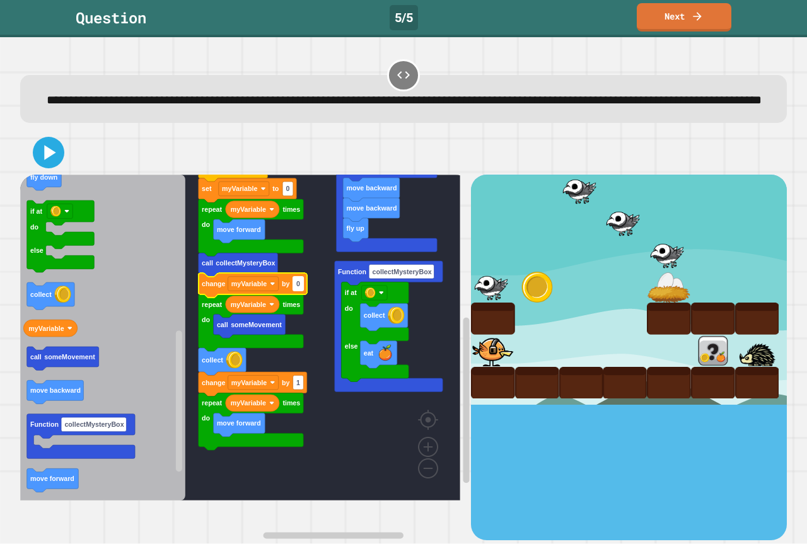
click at [300, 288] on text "0" at bounding box center [298, 285] width 4 height 8
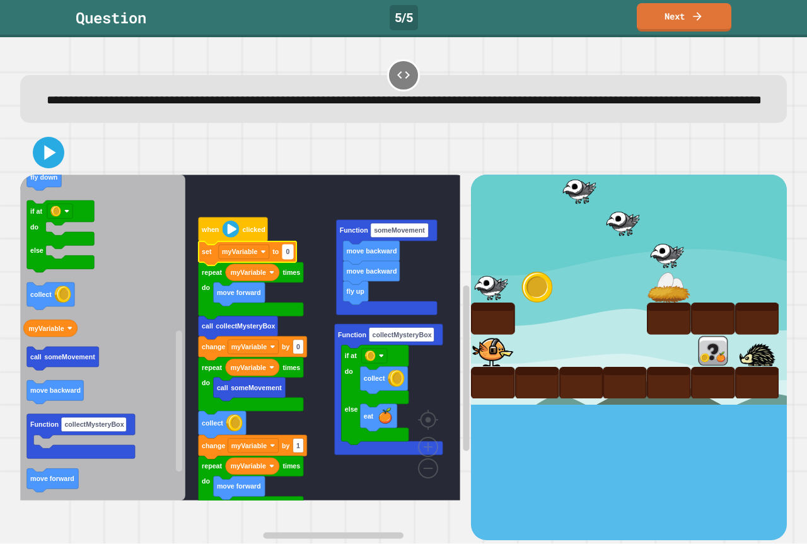
click at [291, 260] on rect "Blockly Workspace" at bounding box center [288, 252] width 11 height 15
type input "*"
click at [301, 354] on rect "Blockly Workspace" at bounding box center [298, 347] width 11 height 15
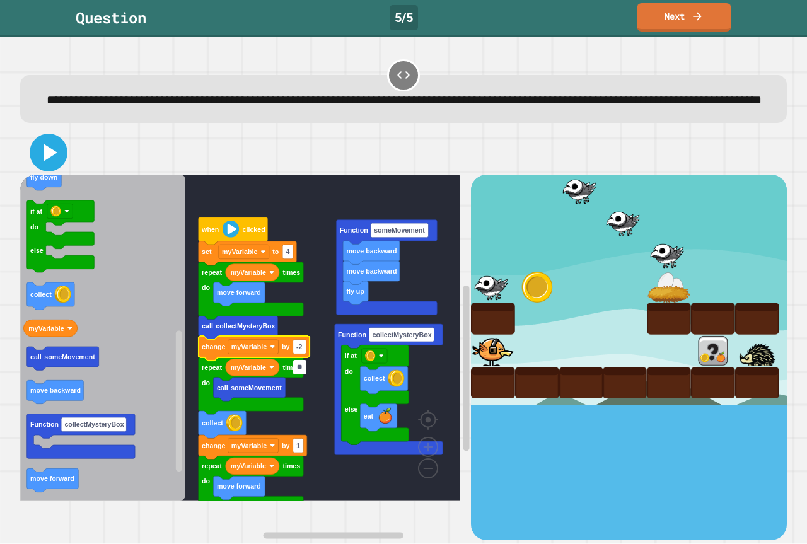
type input "**"
click at [42, 168] on icon at bounding box center [48, 152] width 30 height 30
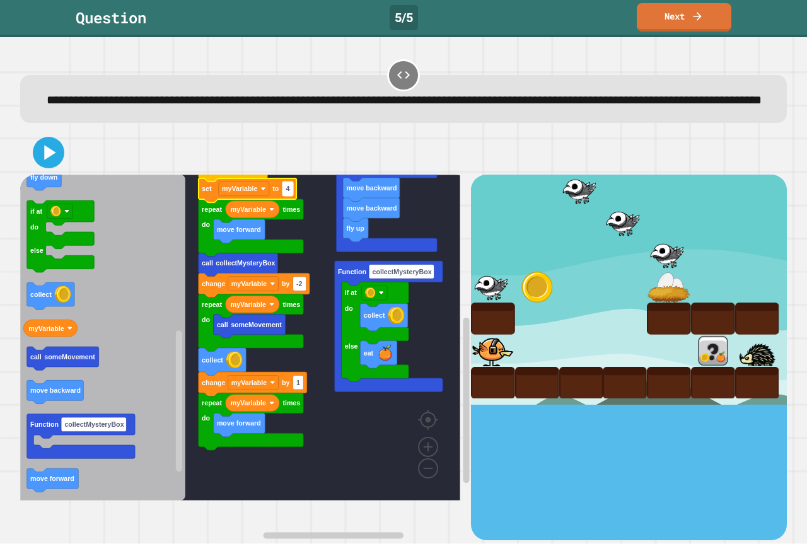
click at [292, 197] on rect "Blockly Workspace" at bounding box center [288, 189] width 11 height 15
type input "*"
click at [303, 291] on rect "Blockly Workspace" at bounding box center [299, 284] width 13 height 15
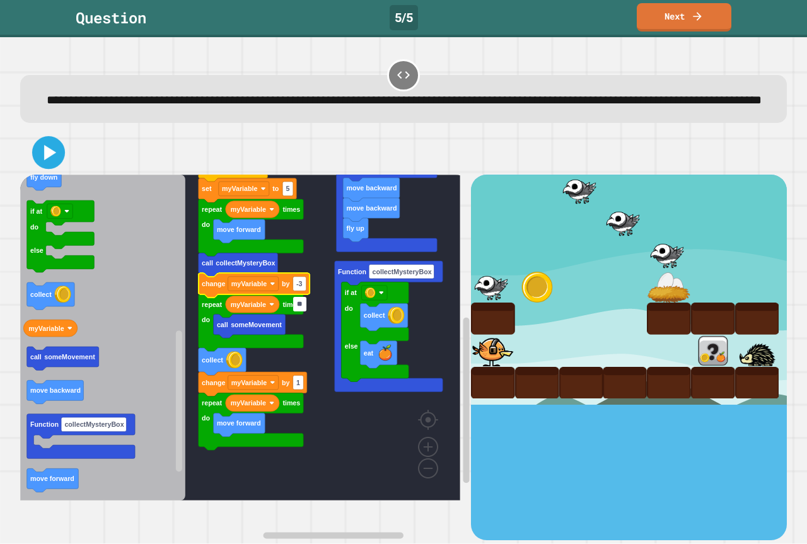
type input "**"
click at [47, 160] on icon at bounding box center [50, 152] width 12 height 15
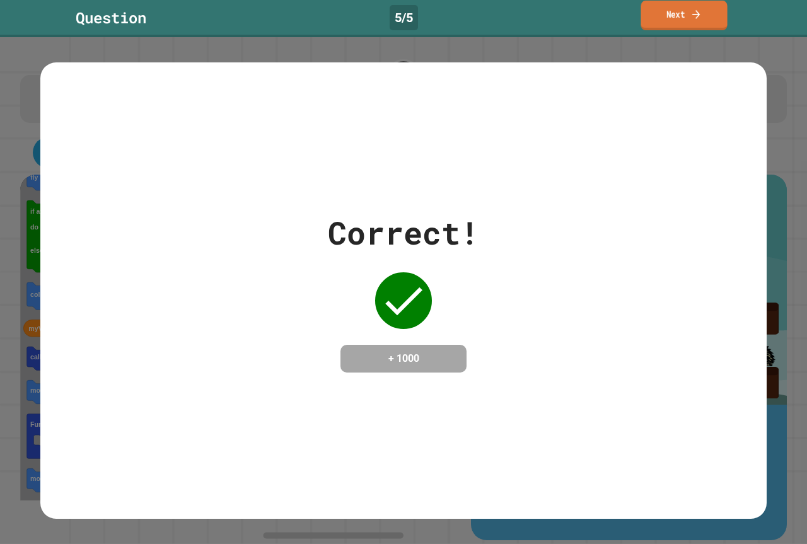
click at [658, 19] on link "Next" at bounding box center [684, 16] width 86 height 30
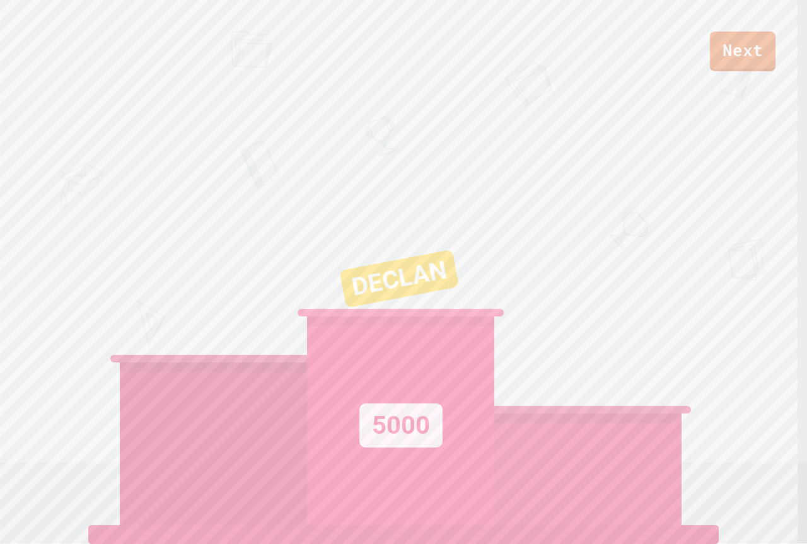
drag, startPoint x: 741, startPoint y: 74, endPoint x: 741, endPoint y: 66, distance: 8.8
click at [741, 68] on div "Next DECLAN 5000" at bounding box center [403, 272] width 807 height 544
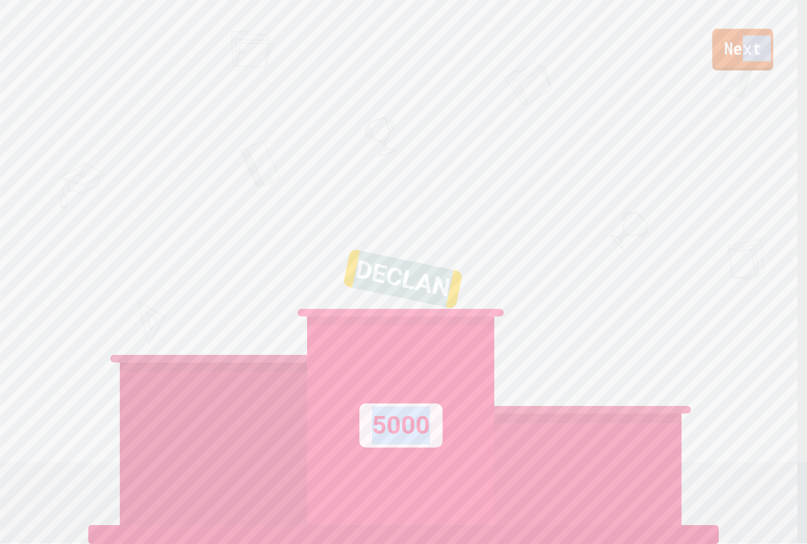
click at [741, 64] on link "Next" at bounding box center [743, 50] width 61 height 42
